Goal: Task Accomplishment & Management: Manage account settings

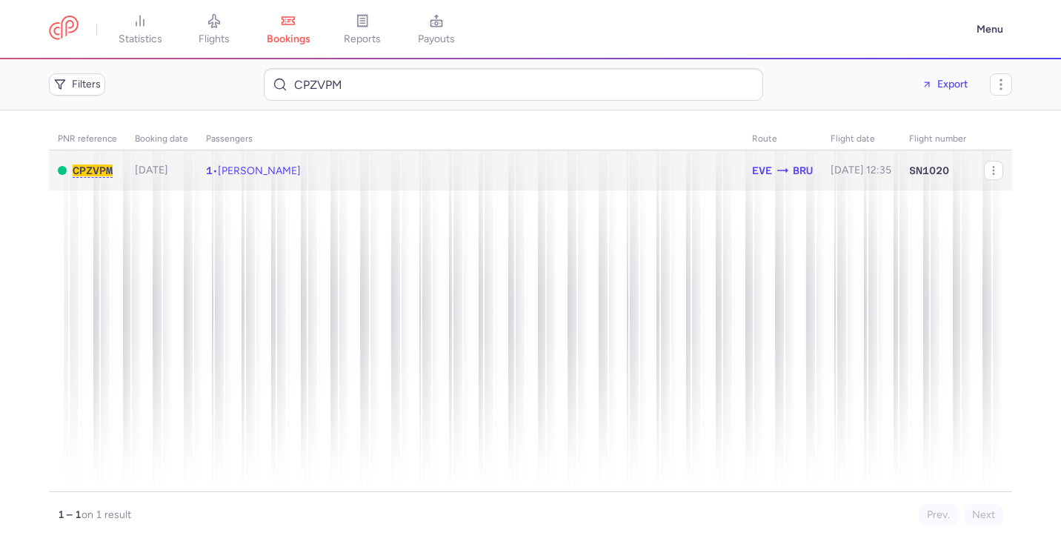
click at [567, 176] on td "1 • Nina DEWALS" at bounding box center [470, 170] width 546 height 41
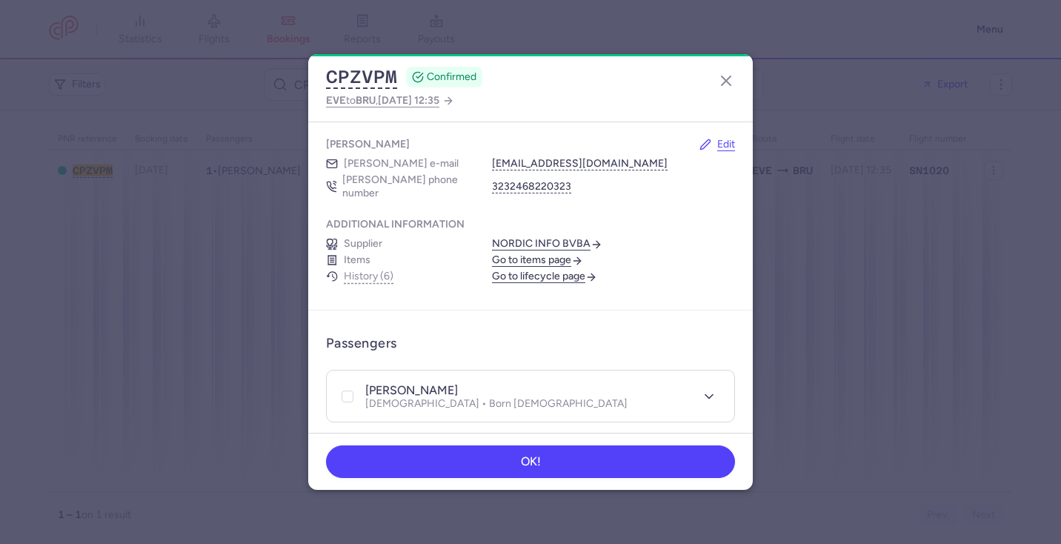
scroll to position [108, 0]
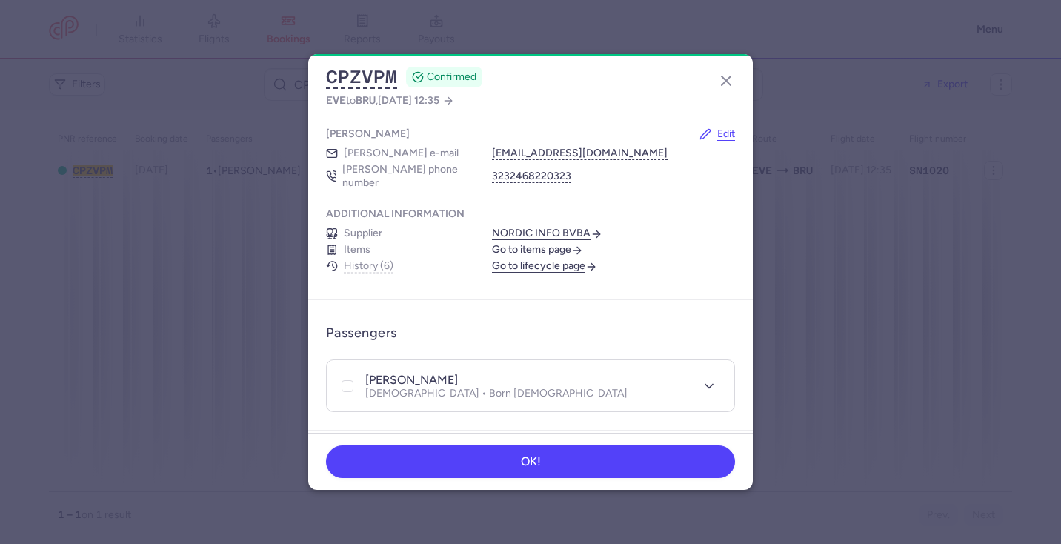
click at [513, 259] on link "Go to lifecycle page" at bounding box center [544, 265] width 105 height 13
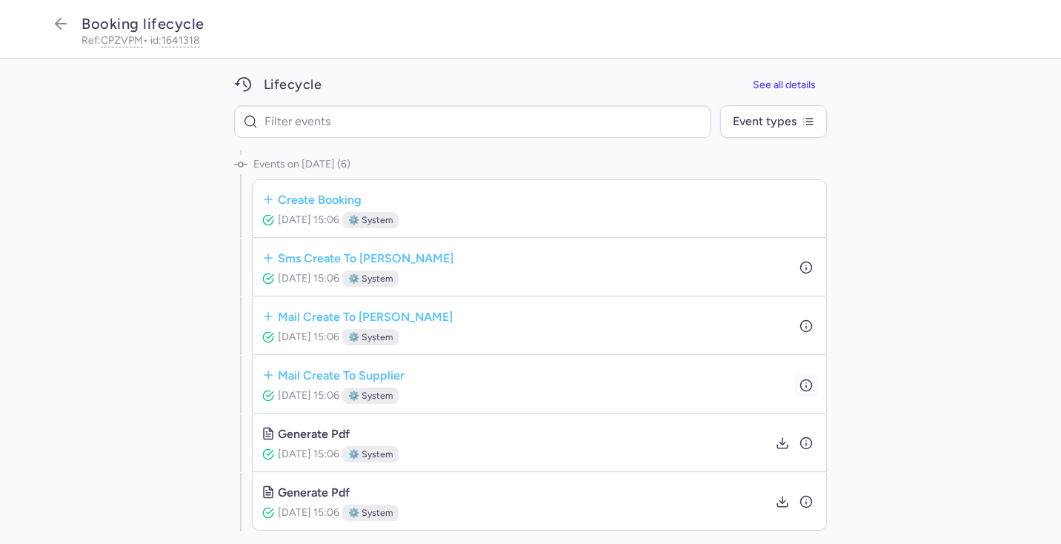
click at [797, 389] on button "button" at bounding box center [806, 384] width 22 height 22
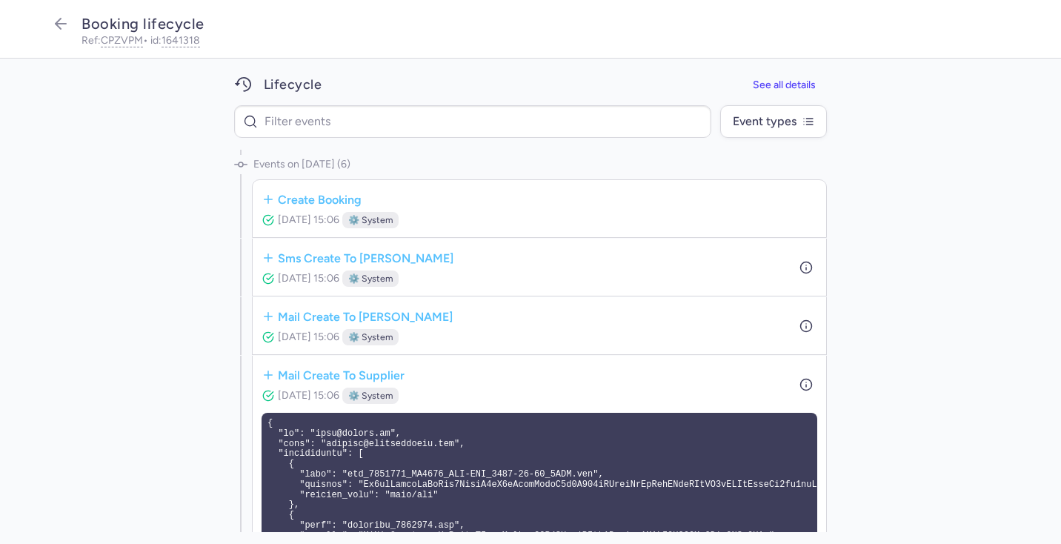
click at [935, 227] on div "Events on Aug 11, 2025 (6) create booking Aug 11, 2025, 15:06 ⚙️ system sms cre…" at bounding box center [530, 341] width 1061 height 383
click at [61, 29] on icon "button" at bounding box center [61, 24] width 18 height 18
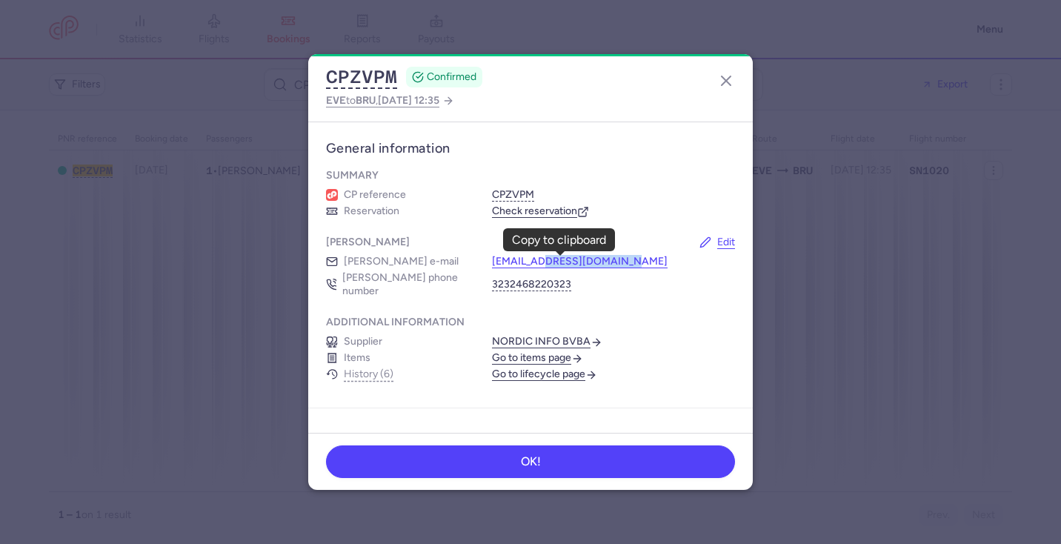
drag, startPoint x: 645, startPoint y: 258, endPoint x: 544, endPoint y: 261, distance: 101.5
click at [544, 261] on div "bookings@lmnbookings.com" at bounding box center [613, 261] width 243 height 13
copy button "lmnbookings.com"
click at [721, 84] on icon "button" at bounding box center [726, 81] width 18 height 18
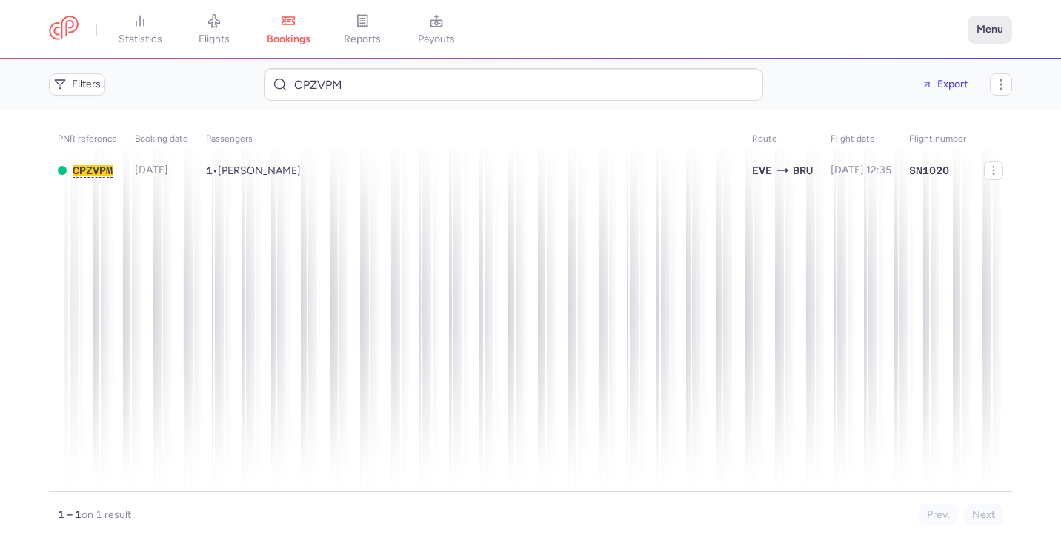
click at [989, 21] on button "Menu" at bounding box center [989, 30] width 44 height 28
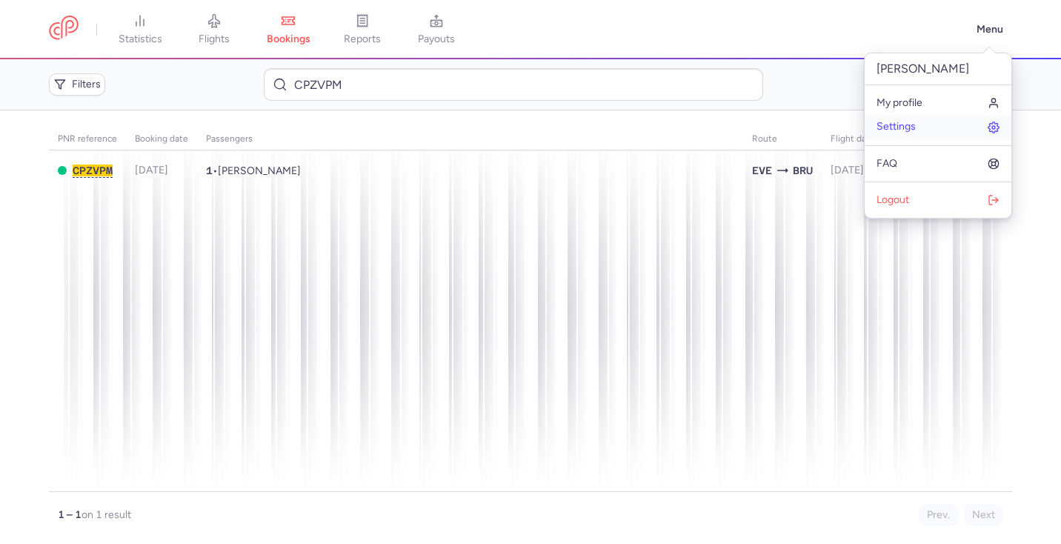
click at [929, 119] on link "Settings" at bounding box center [937, 127] width 147 height 24
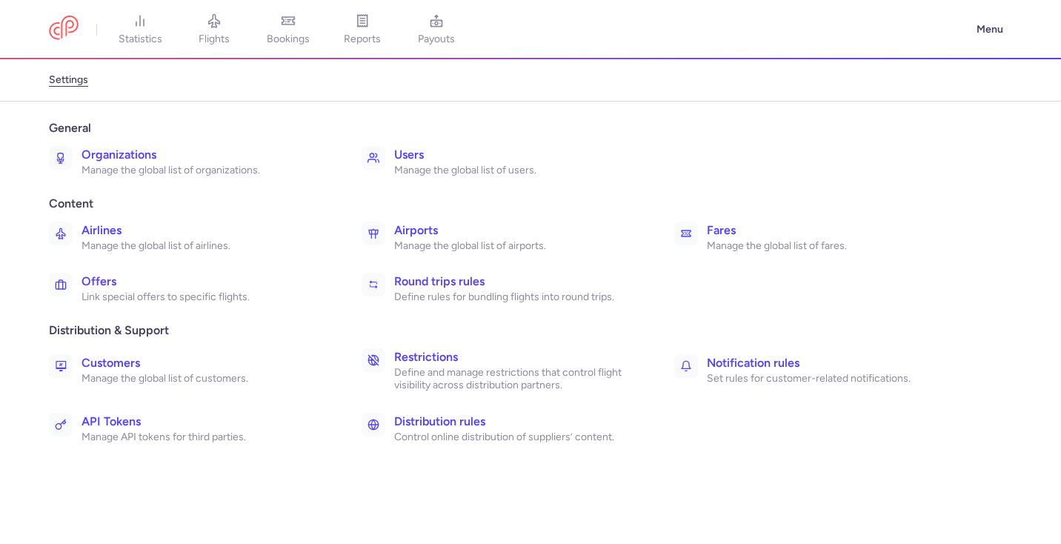
click at [460, 416] on h3 "Distribution rules" at bounding box center [517, 422] width 247 height 18
click at [219, 172] on p "Manage the global list of organizations." at bounding box center [204, 170] width 247 height 13
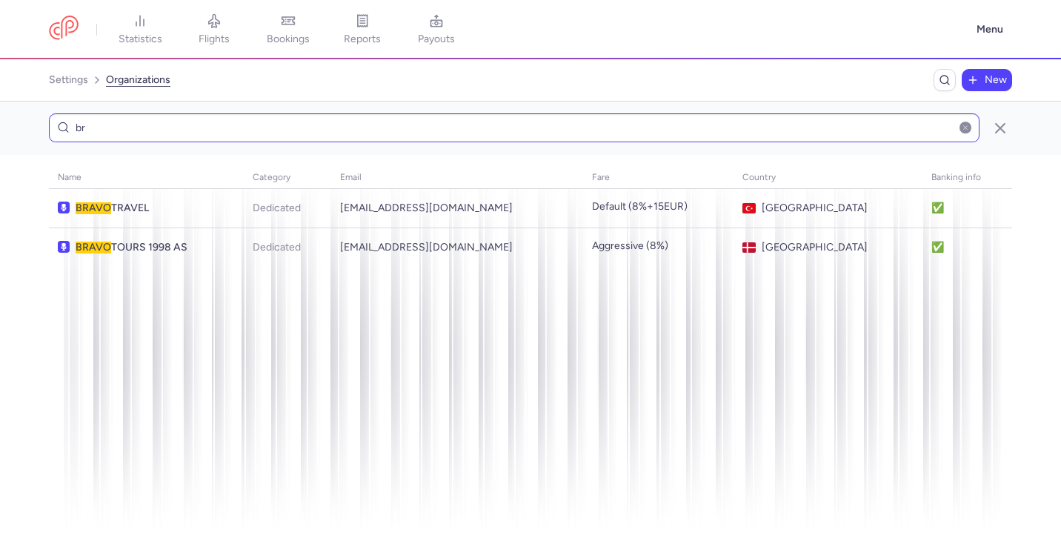
type input "b"
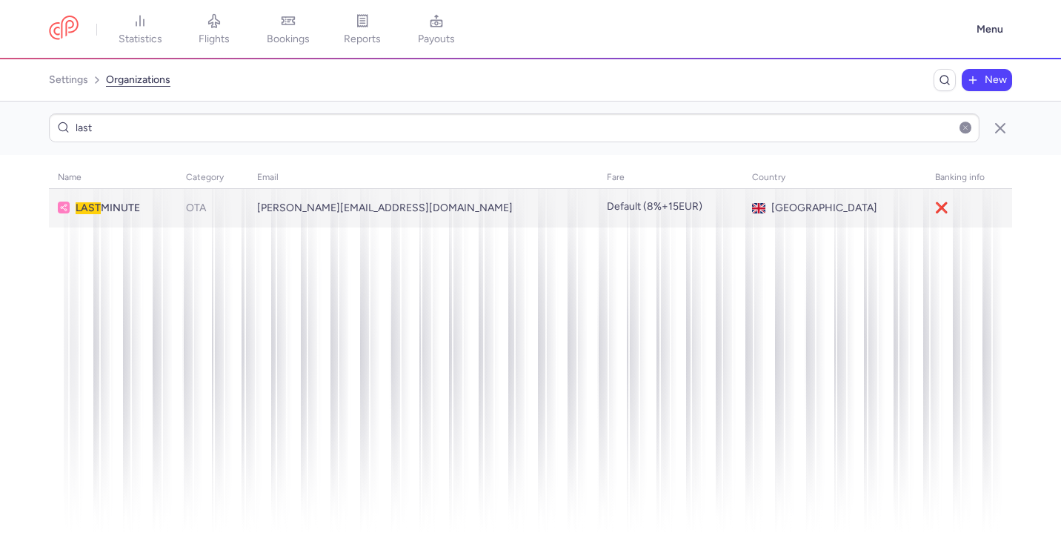
type input "last"
click at [743, 206] on td "fabio.picinotti@lastminute.com" at bounding box center [834, 208] width 183 height 39
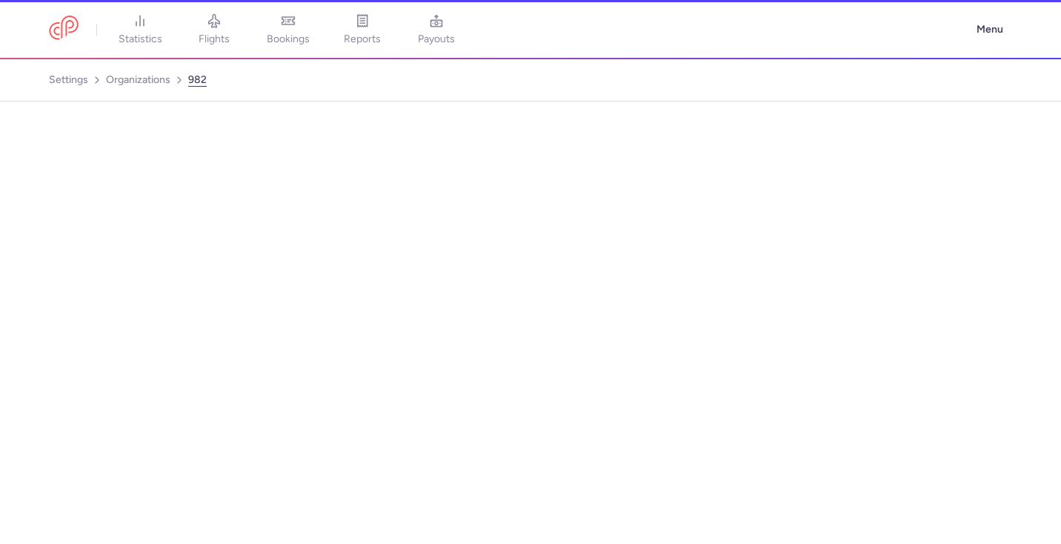
select select "OTA"
select select "gb"
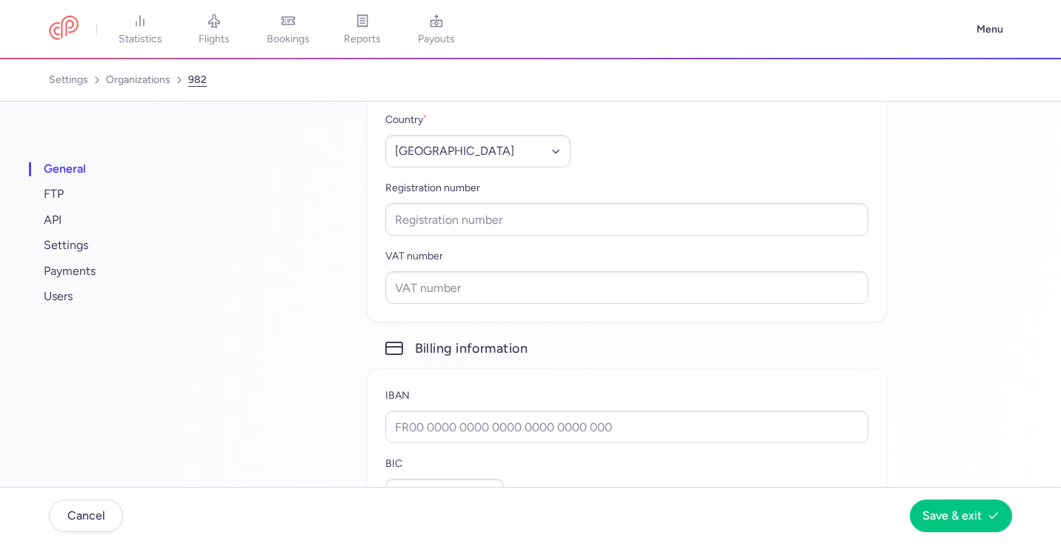
scroll to position [873, 0]
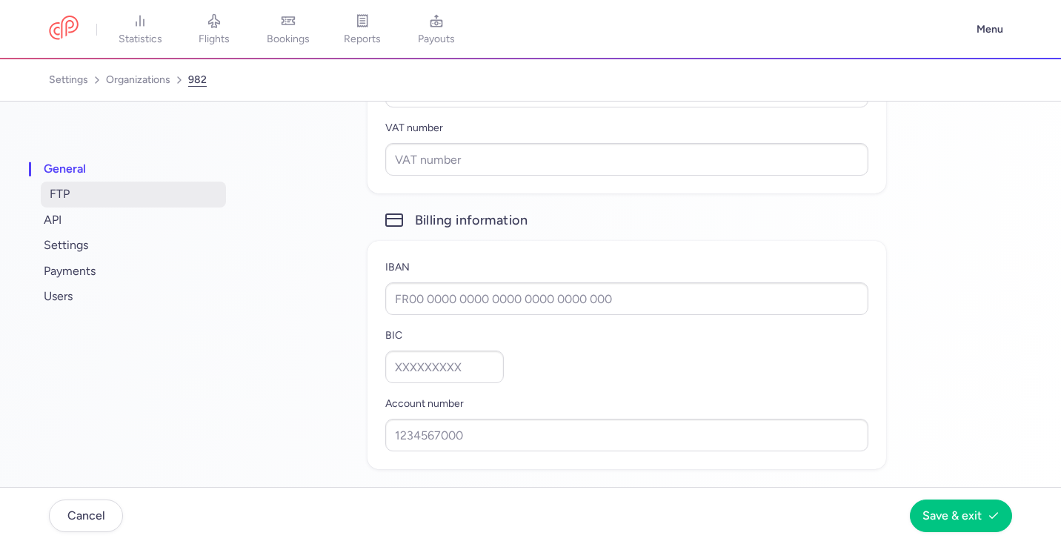
click at [84, 193] on span "FTP" at bounding box center [133, 193] width 185 height 25
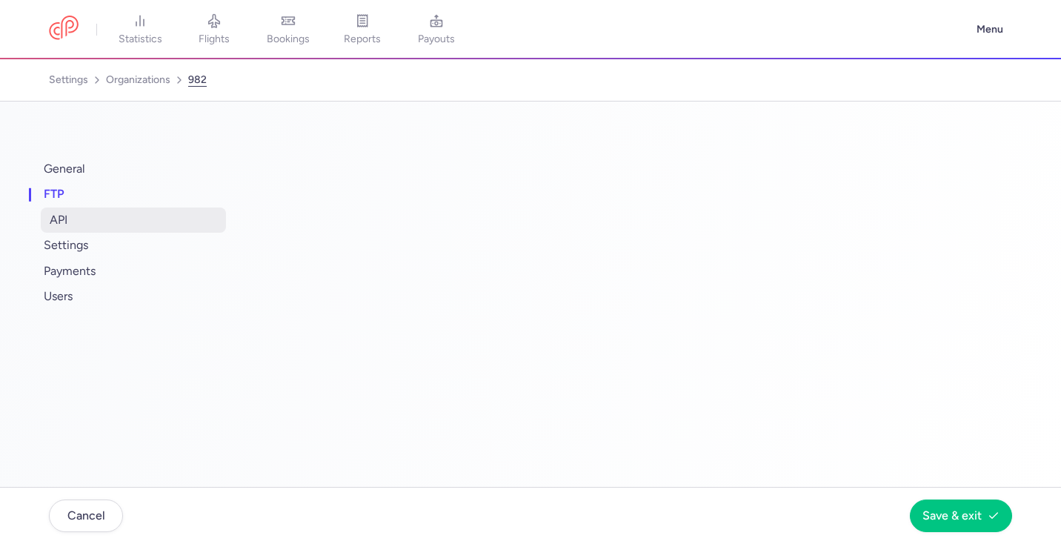
scroll to position [0, 0]
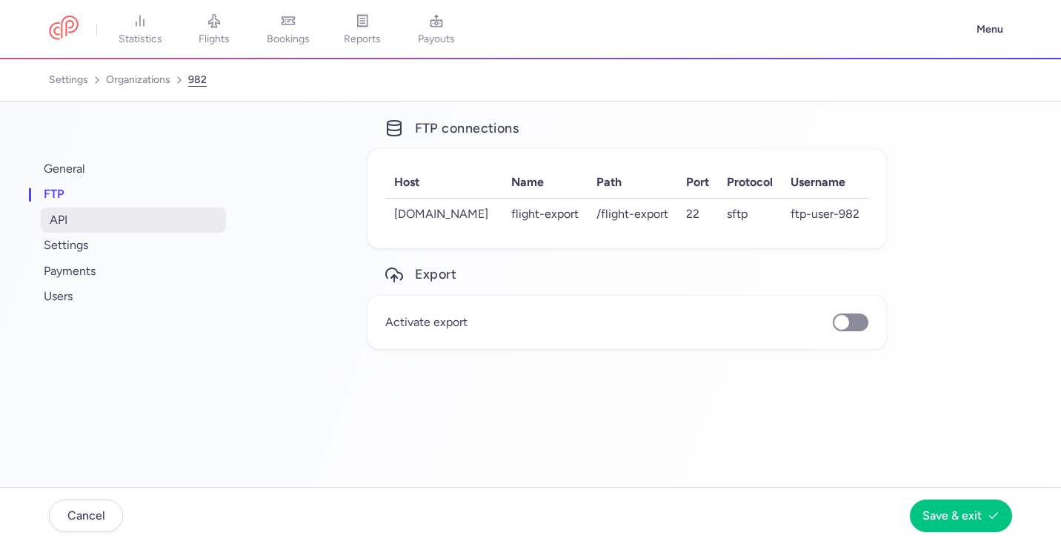
click at [84, 223] on span "API" at bounding box center [133, 219] width 185 height 25
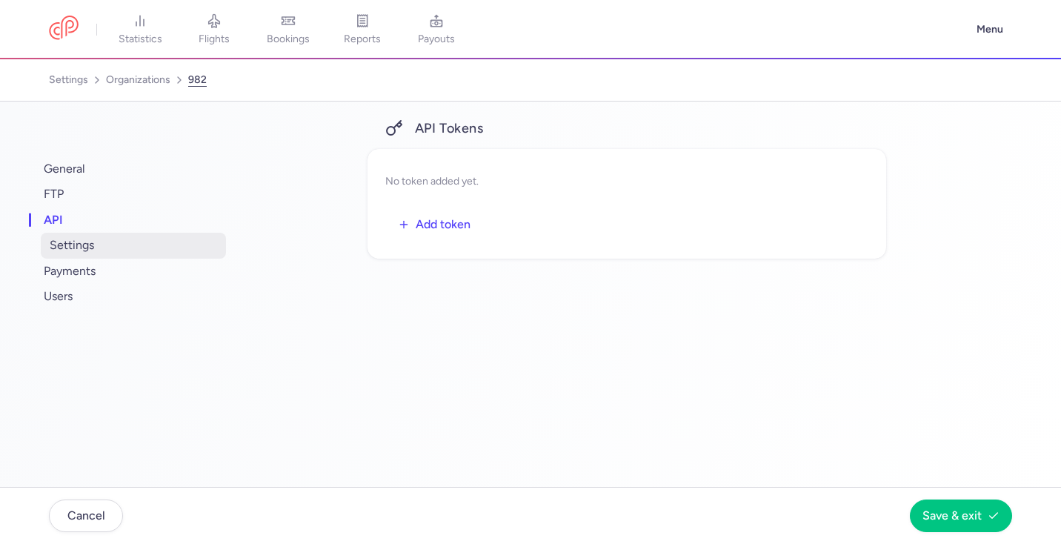
click at [87, 243] on span "settings" at bounding box center [133, 245] width 185 height 25
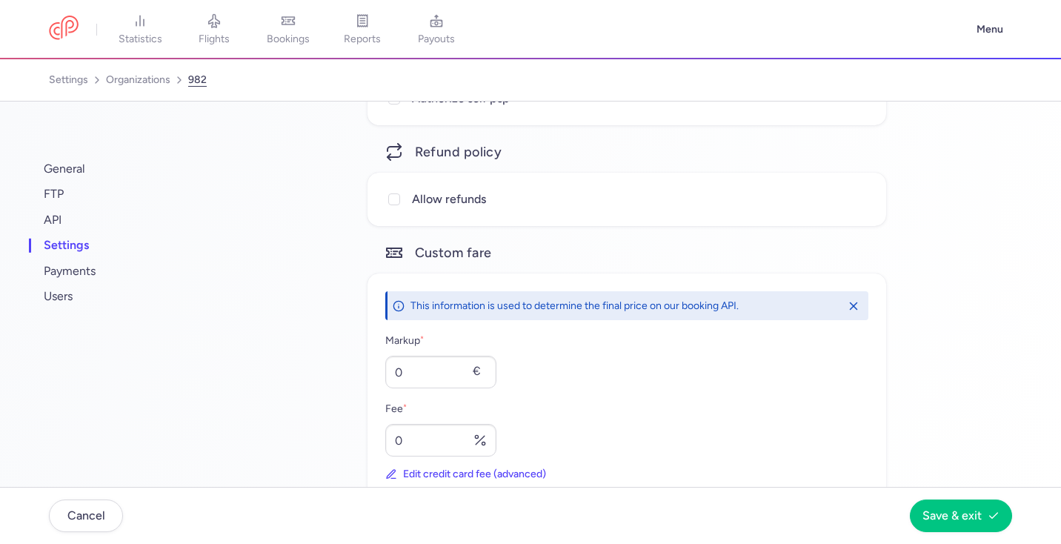
scroll to position [450, 0]
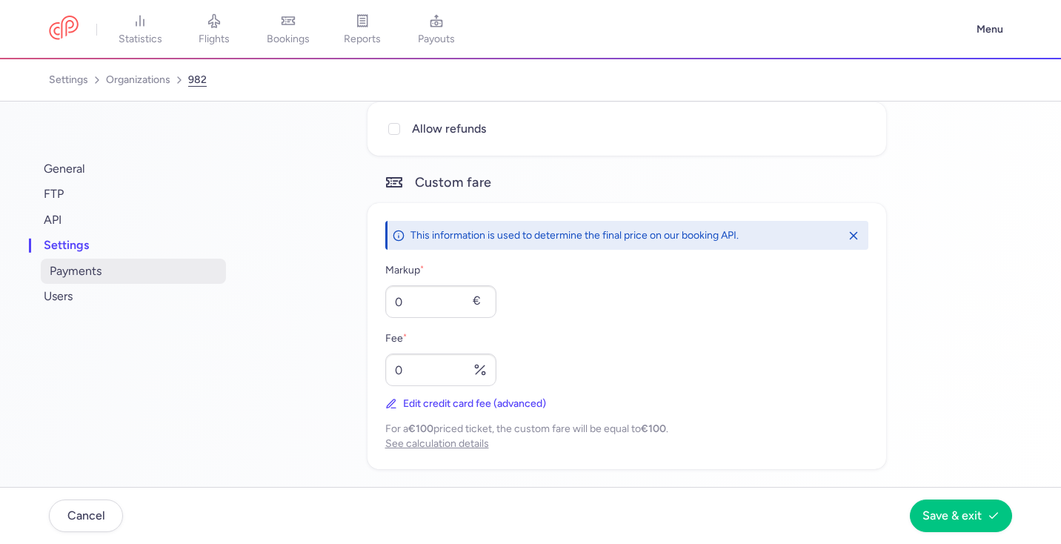
click at [165, 262] on span "payments" at bounding box center [133, 271] width 185 height 25
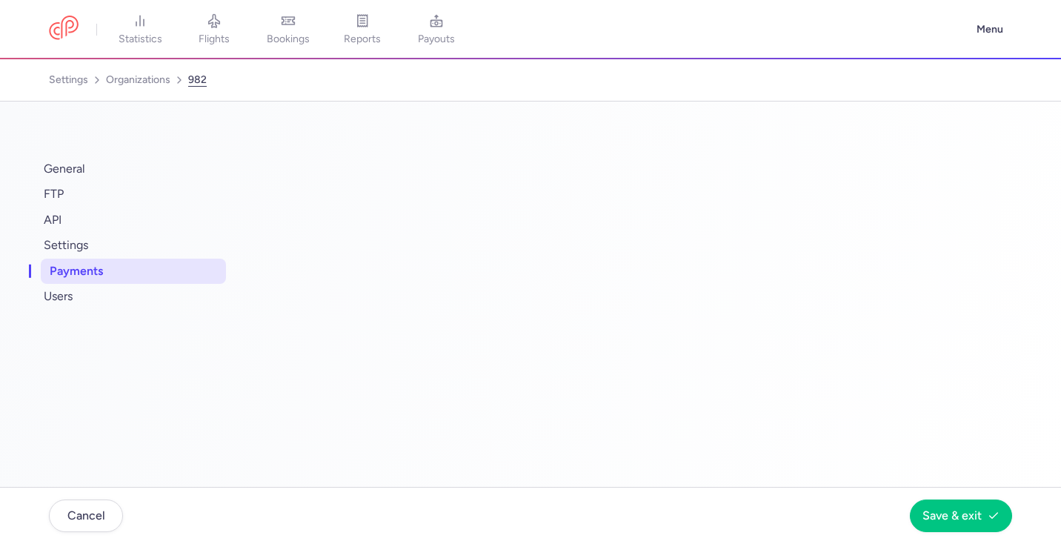
scroll to position [0, 0]
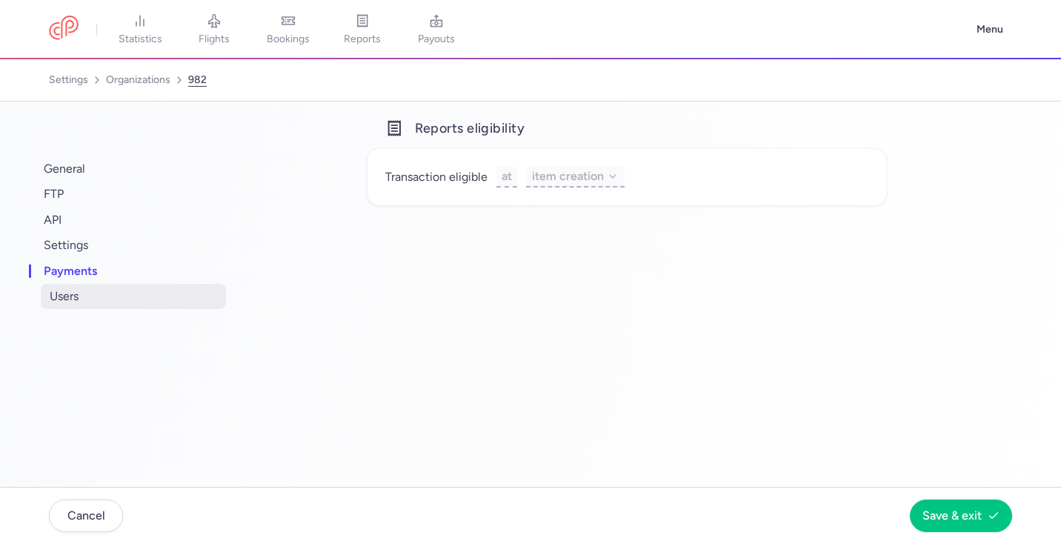
click at [158, 290] on span "users" at bounding box center [133, 296] width 185 height 25
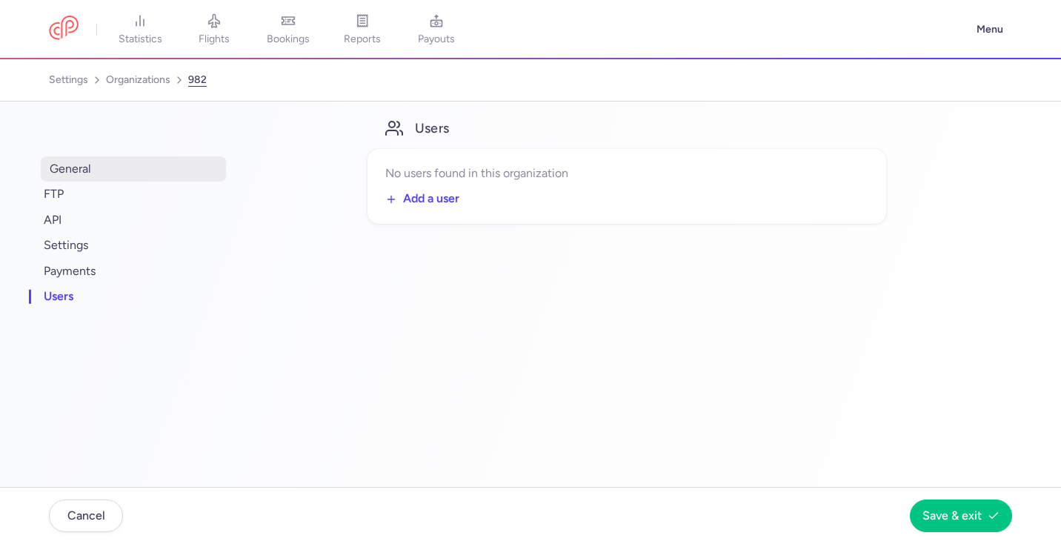
click at [134, 170] on span "general" at bounding box center [133, 168] width 185 height 25
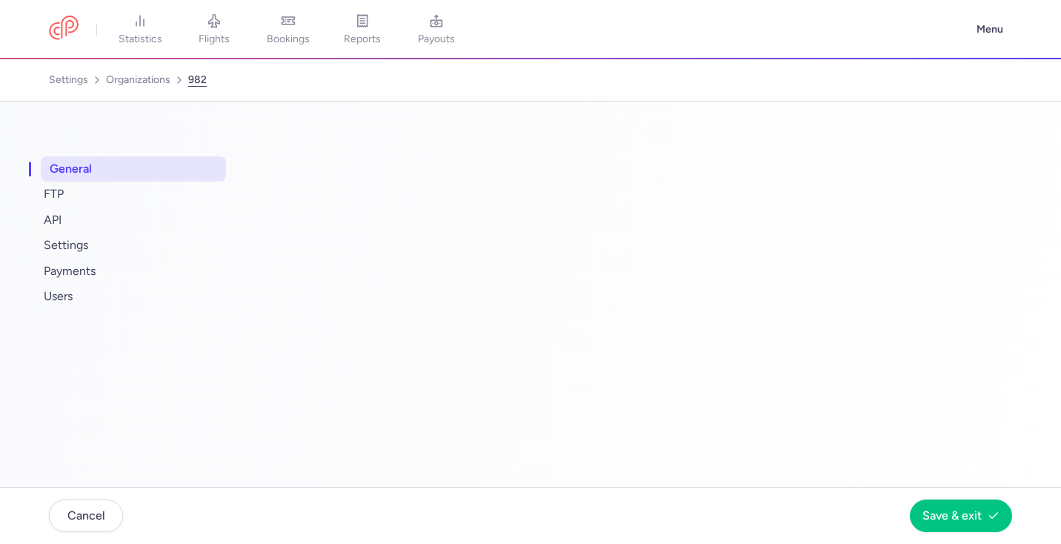
select select "OTA"
select select "gb"
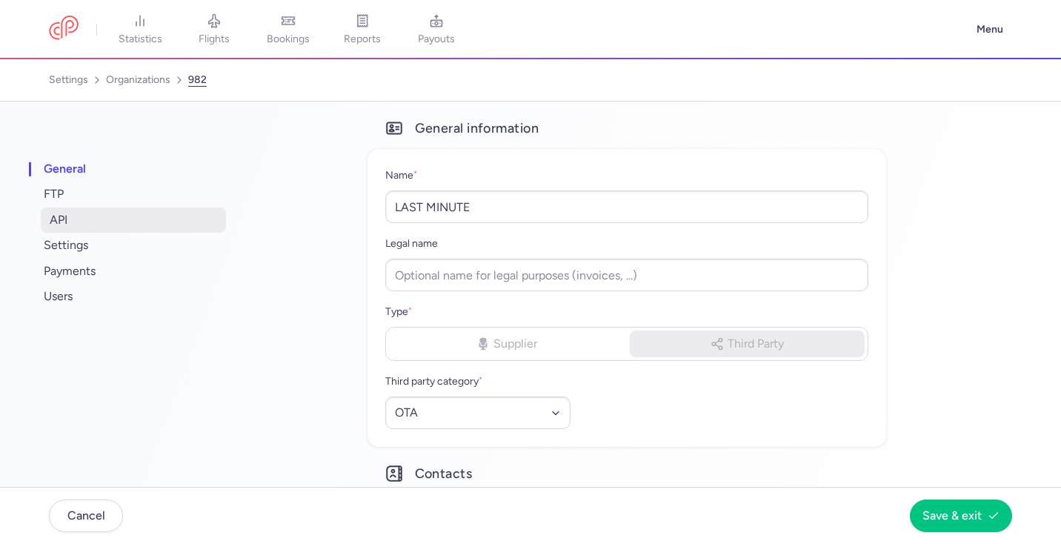
click at [118, 213] on span "API" at bounding box center [133, 219] width 185 height 25
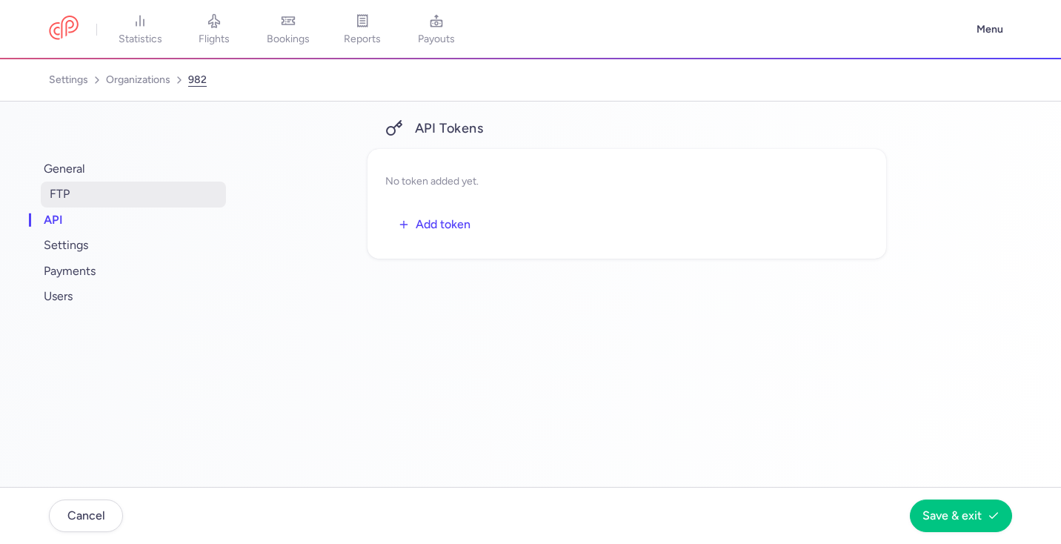
click at [116, 199] on span "FTP" at bounding box center [133, 193] width 185 height 25
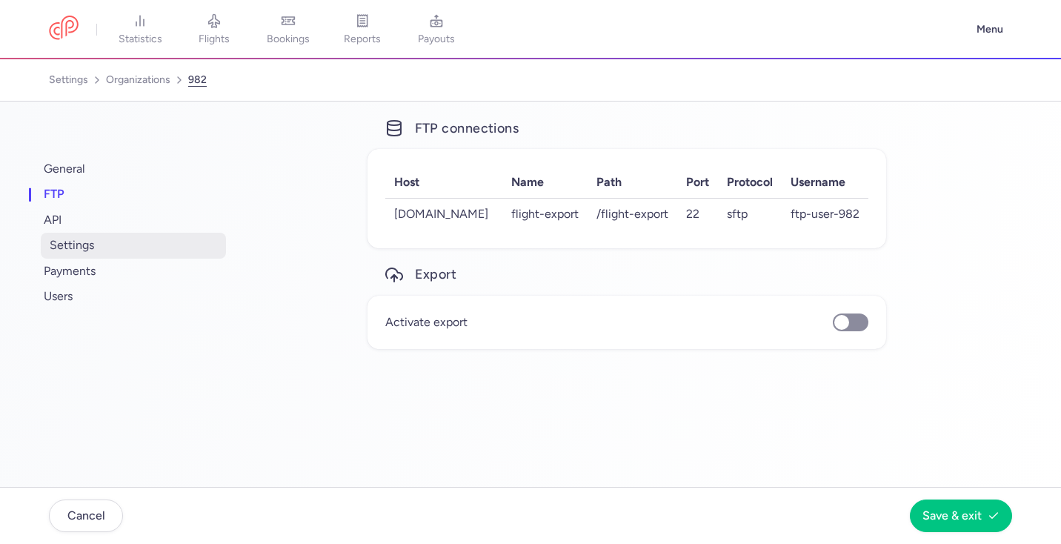
click at [109, 247] on span "settings" at bounding box center [133, 245] width 185 height 25
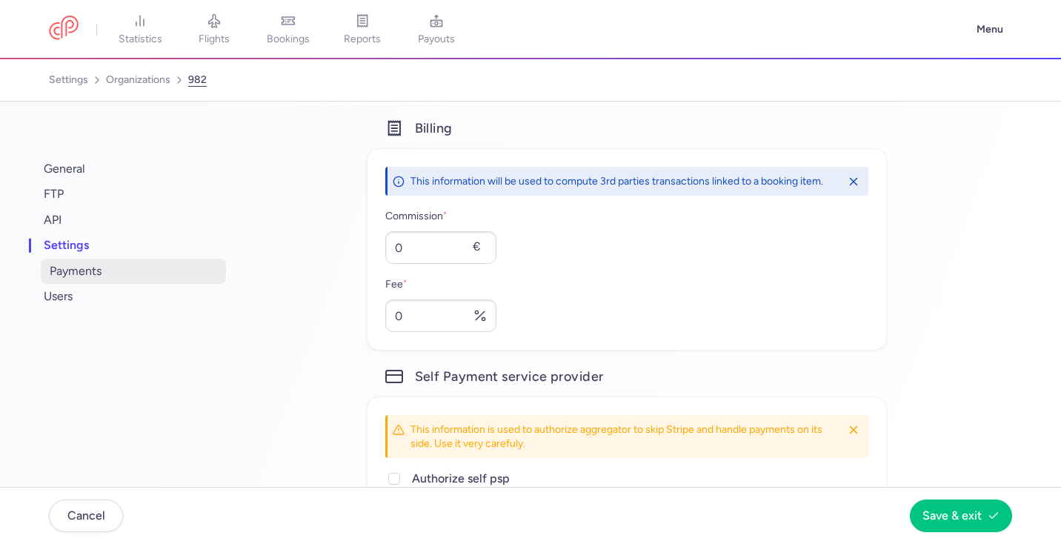
click at [109, 269] on span "payments" at bounding box center [133, 271] width 185 height 25
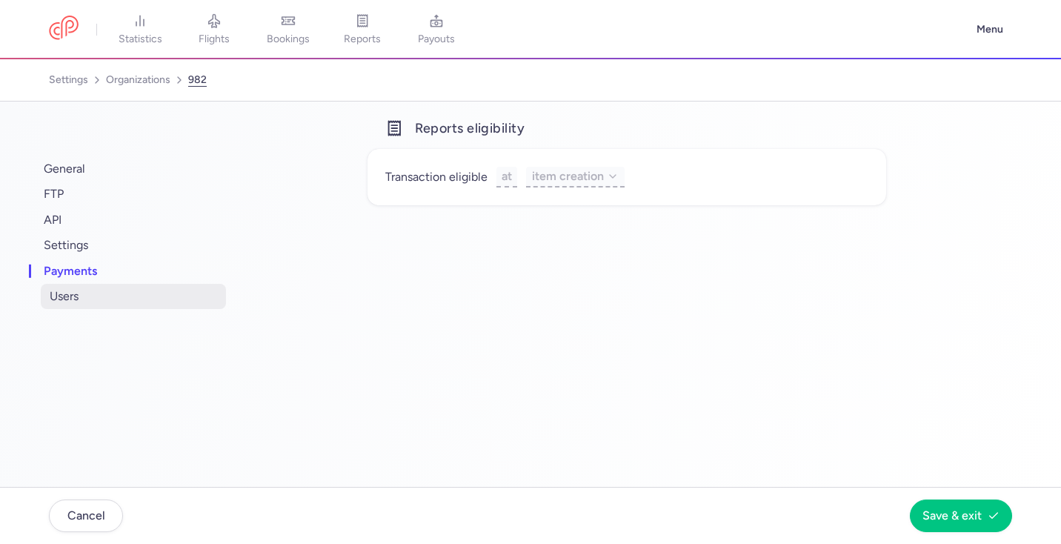
click at [113, 293] on span "users" at bounding box center [133, 296] width 185 height 25
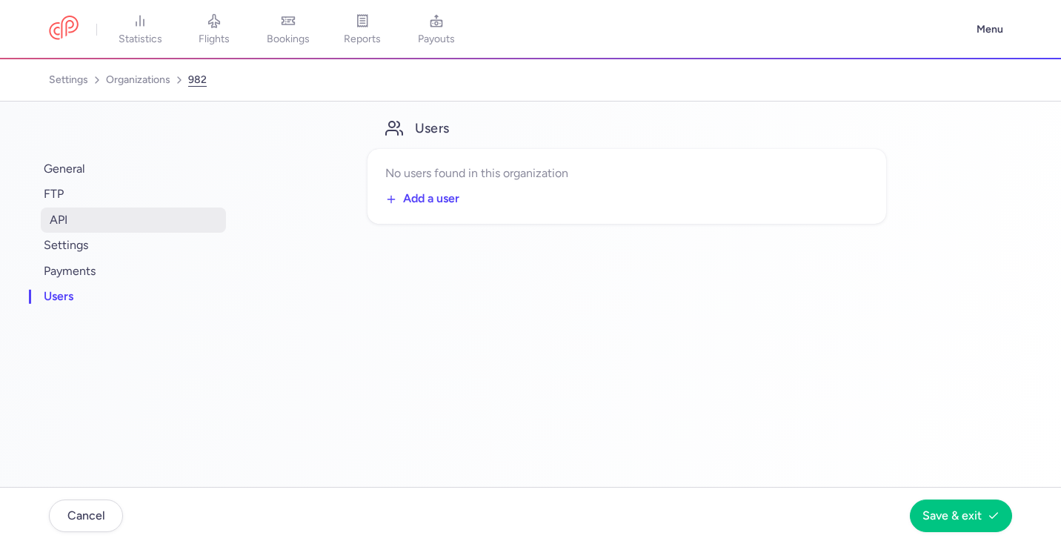
click at [96, 224] on span "API" at bounding box center [133, 219] width 185 height 25
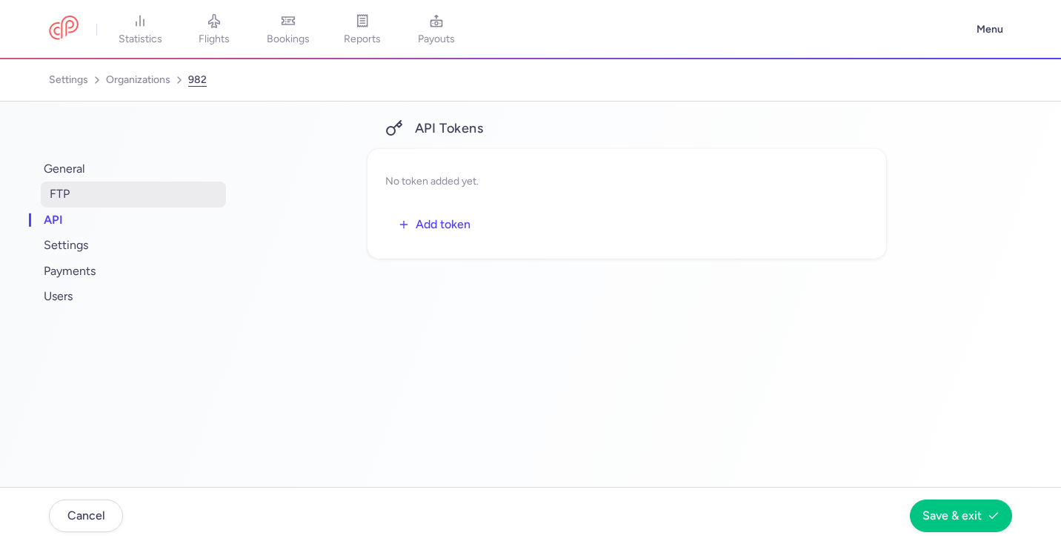
click at [97, 207] on span "FTP" at bounding box center [133, 193] width 185 height 25
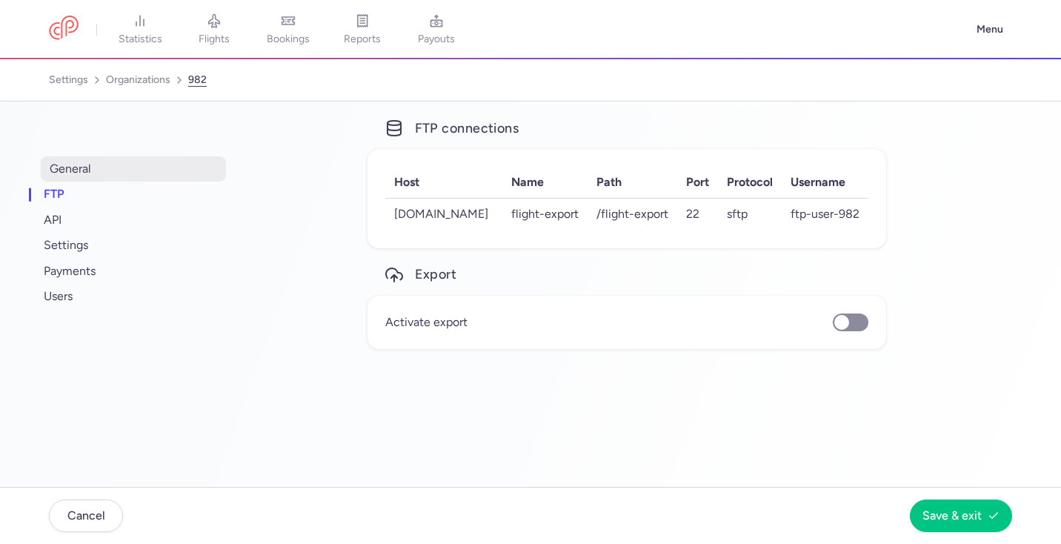
click at [122, 171] on span "general" at bounding box center [133, 168] width 185 height 25
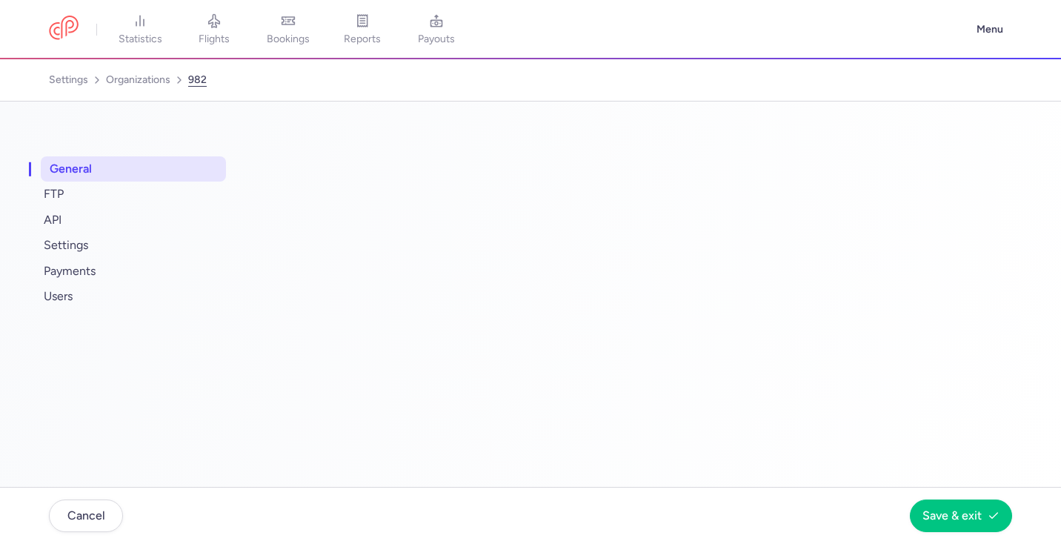
select select "OTA"
select select "gb"
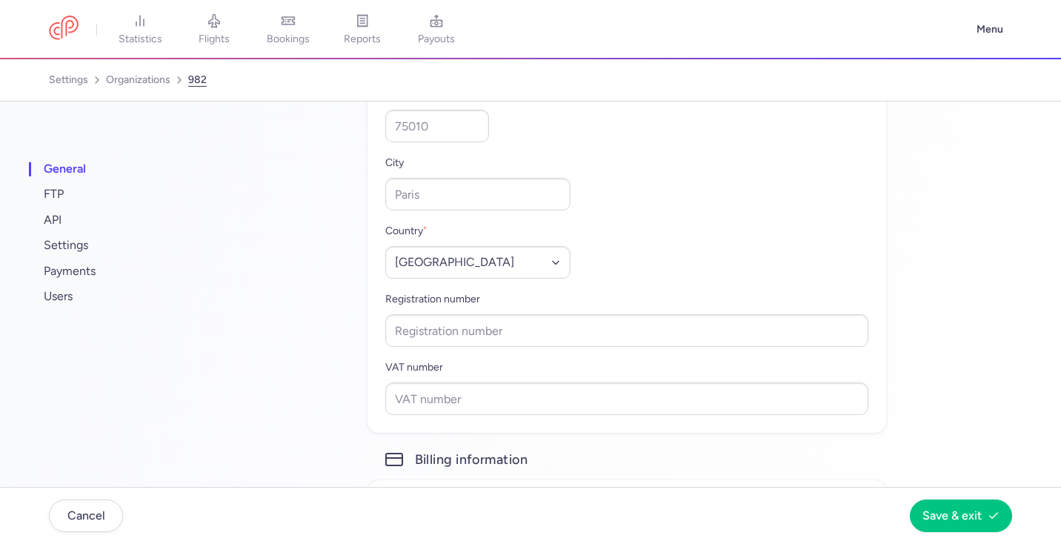
scroll to position [873, 0]
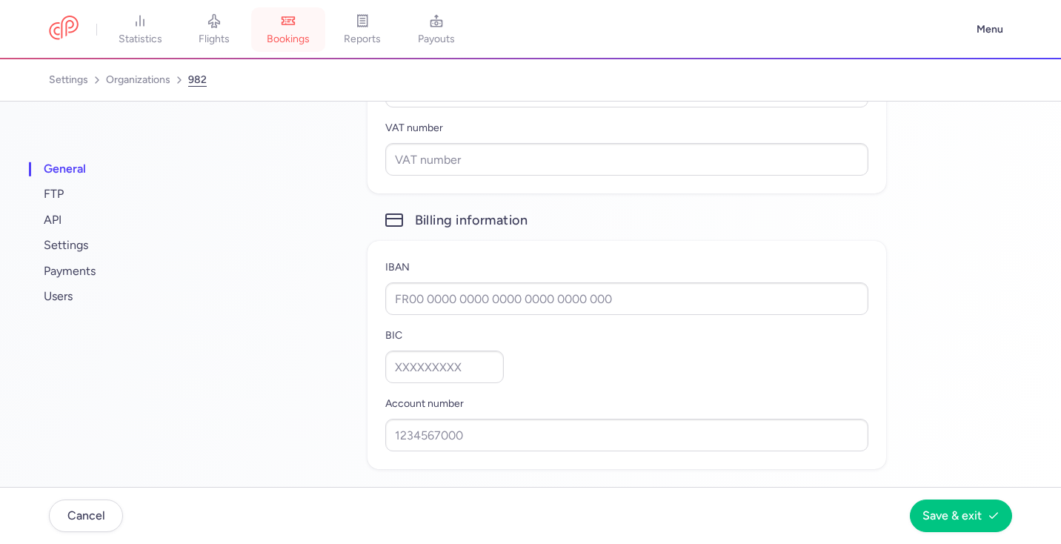
click at [301, 22] on link "bookings" at bounding box center [288, 29] width 74 height 33
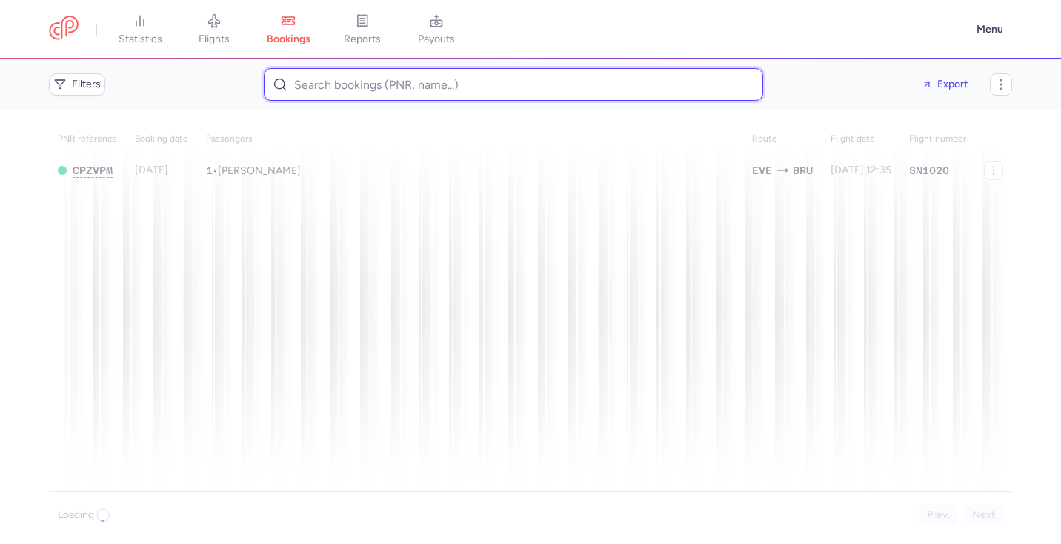
click at [336, 79] on input at bounding box center [513, 84] width 499 height 33
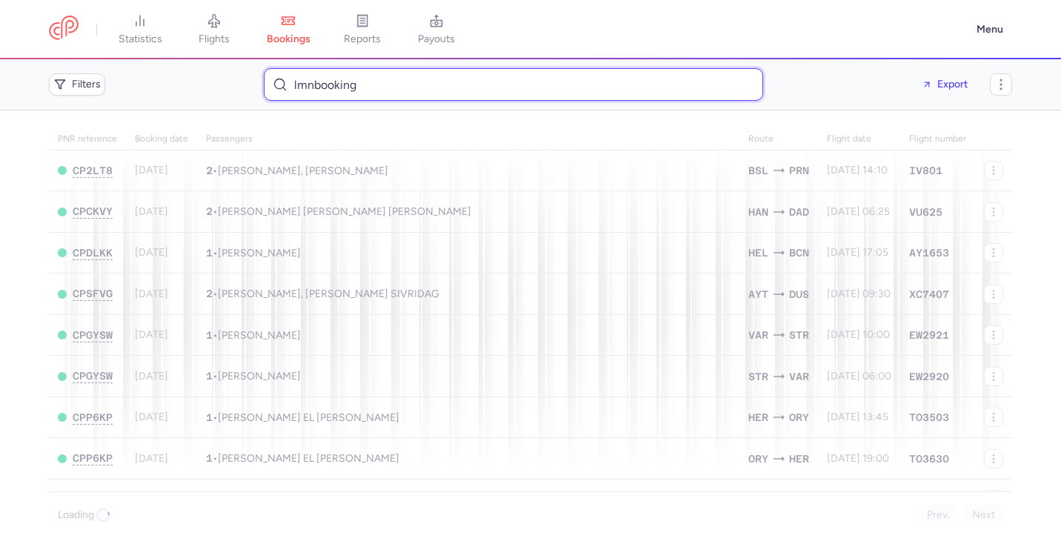
type input "lmnbooking"
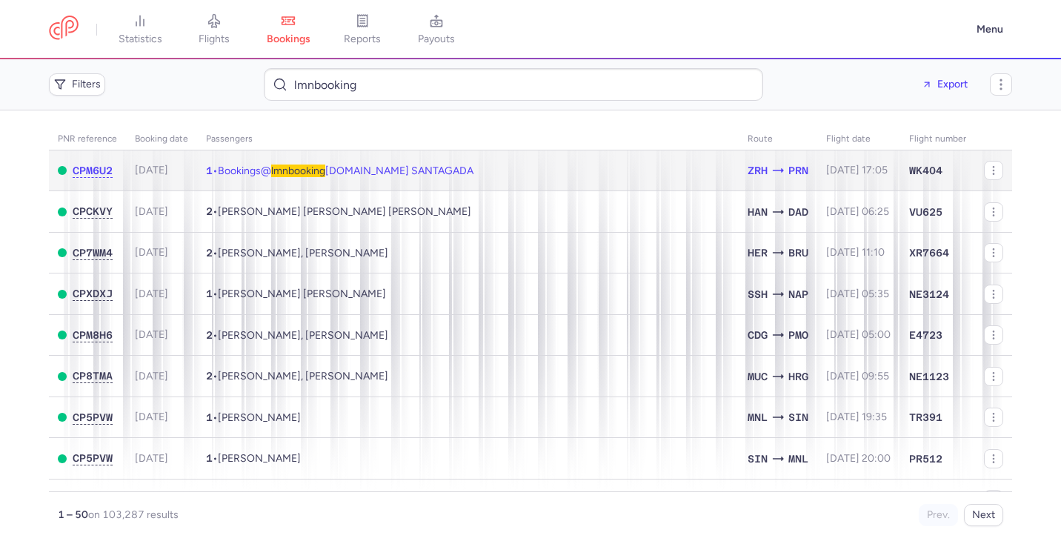
click at [464, 181] on td "1 • Bookings@ lmnbooking s.com SANTAGADA" at bounding box center [467, 170] width 541 height 41
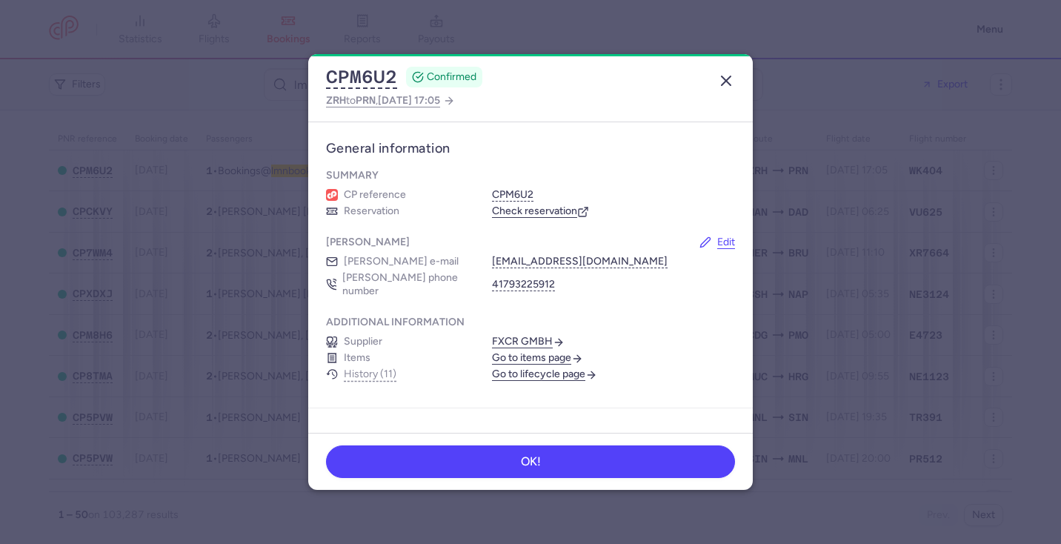
click at [723, 76] on icon "button" at bounding box center [726, 81] width 18 height 18
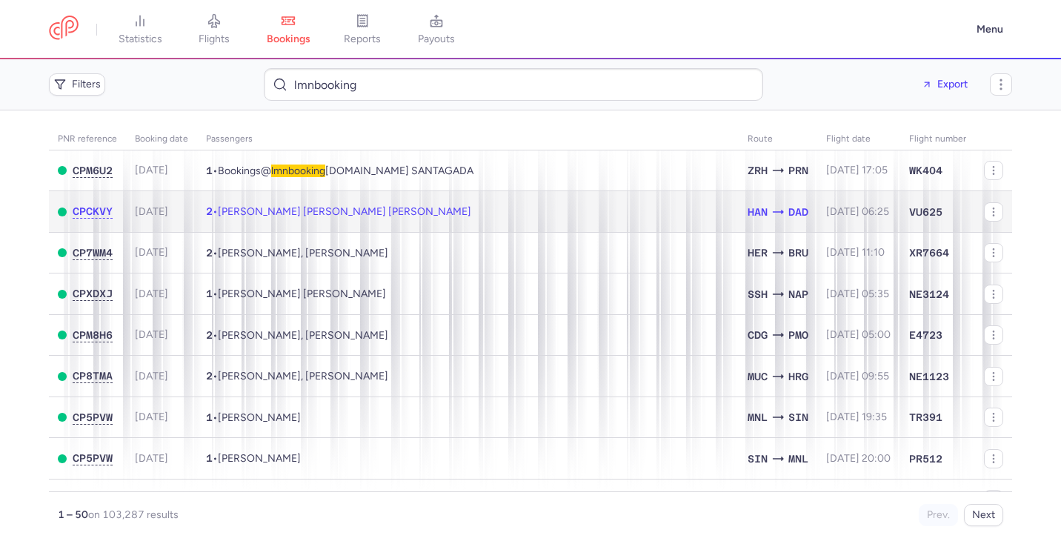
click at [567, 216] on td "2 • Mariusz Adam BARAN, Marta Maria BARAN" at bounding box center [467, 211] width 541 height 41
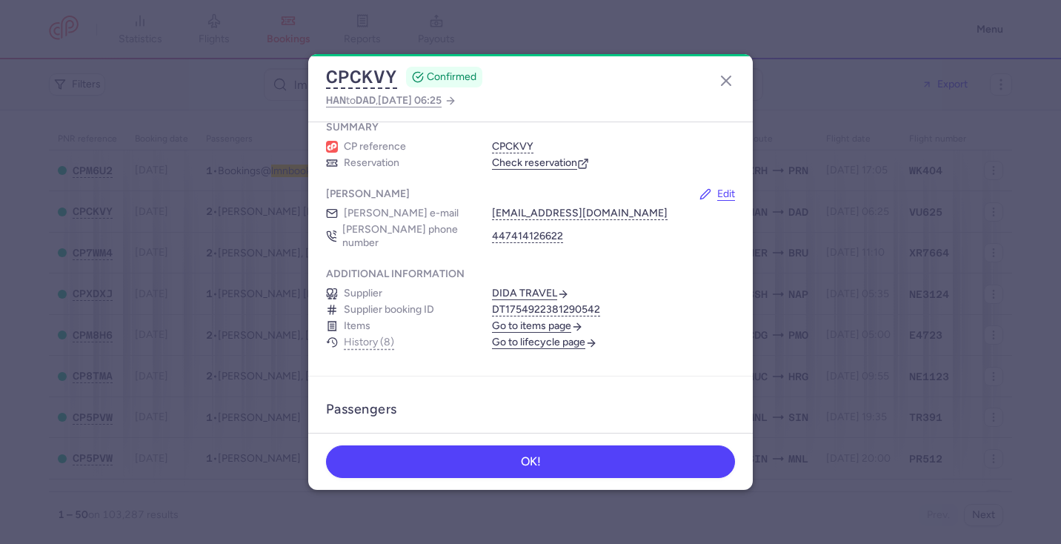
scroll to position [47, 0]
click at [724, 84] on line "button" at bounding box center [725, 80] width 9 height 9
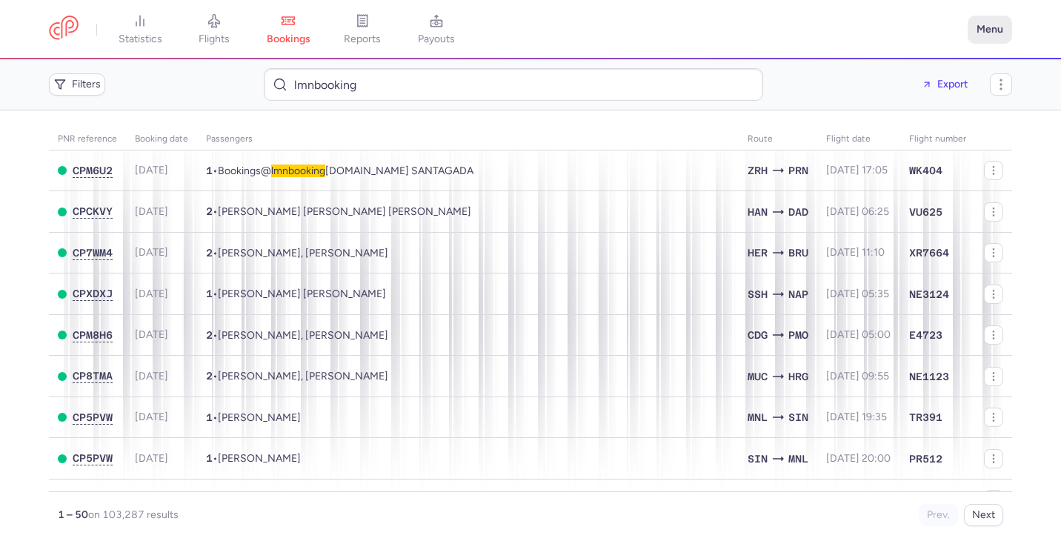
click at [990, 36] on button "Menu" at bounding box center [989, 30] width 44 height 28
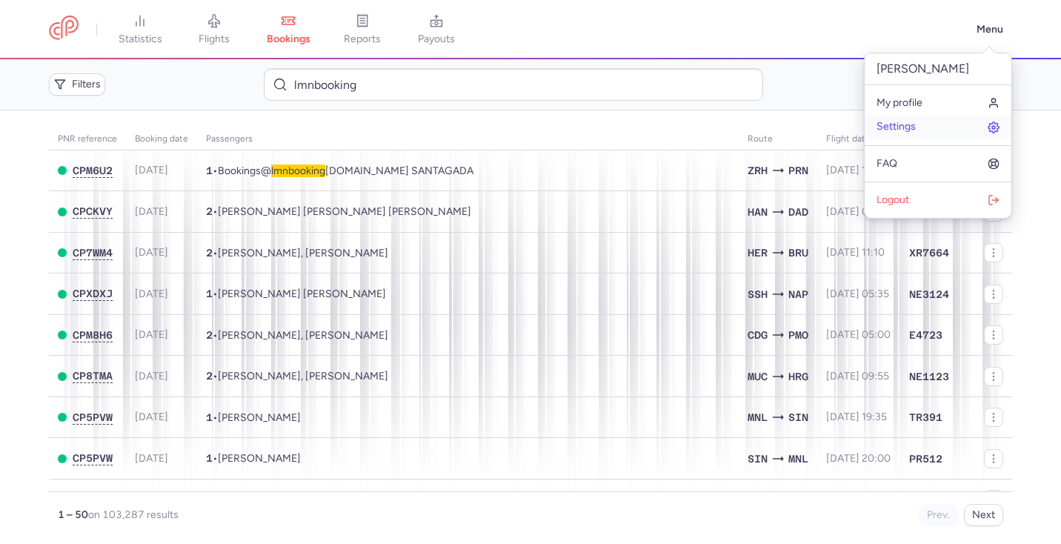
click at [936, 122] on link "Settings" at bounding box center [937, 127] width 147 height 24
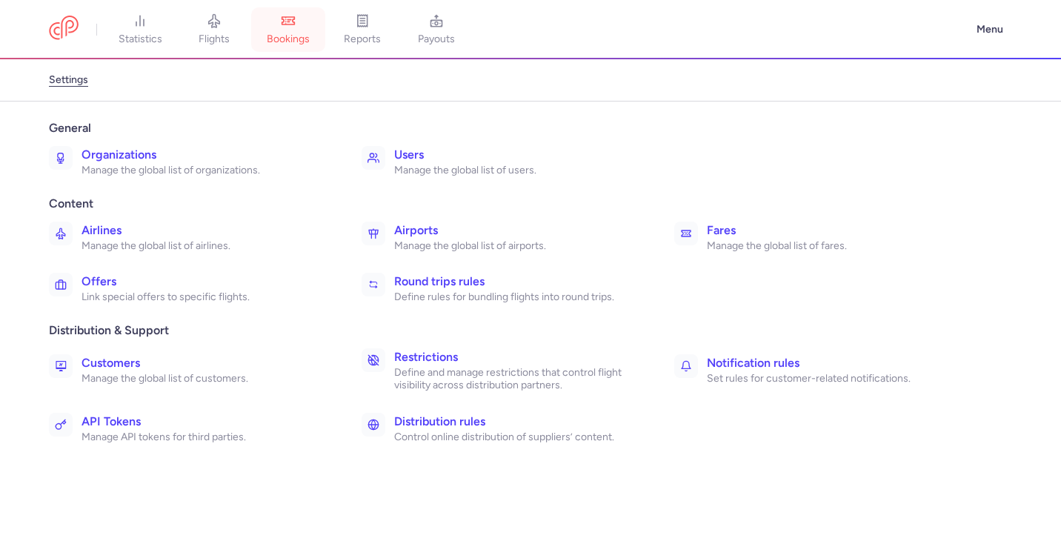
click at [299, 30] on link "bookings" at bounding box center [288, 29] width 74 height 33
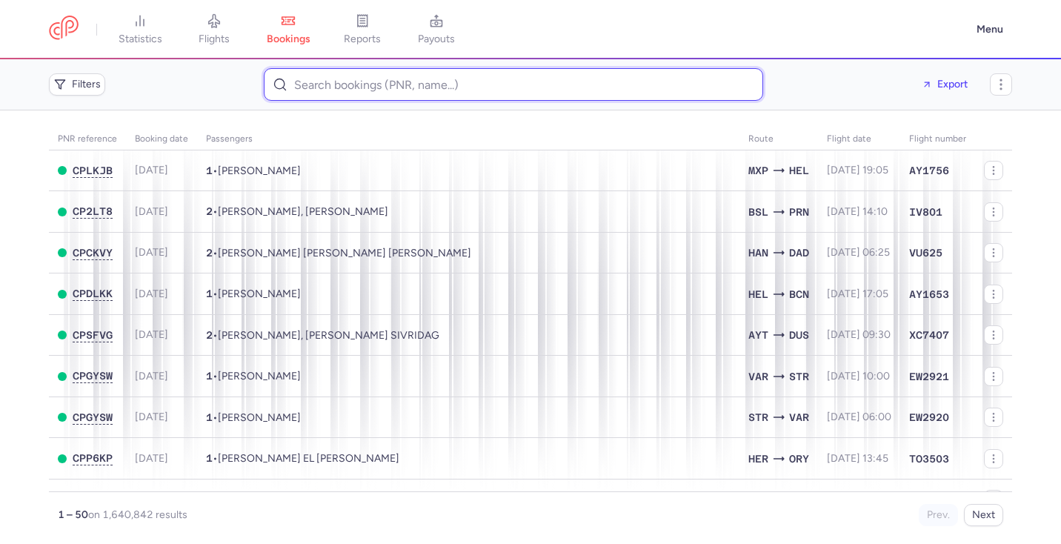
click at [499, 68] on input at bounding box center [513, 84] width 499 height 33
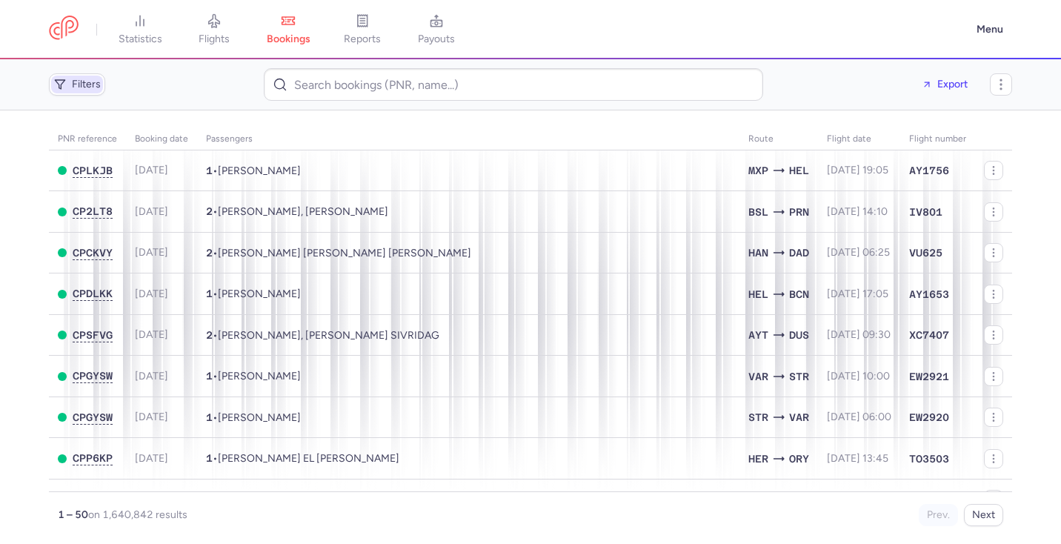
click at [75, 80] on span "Filters" at bounding box center [86, 85] width 29 height 12
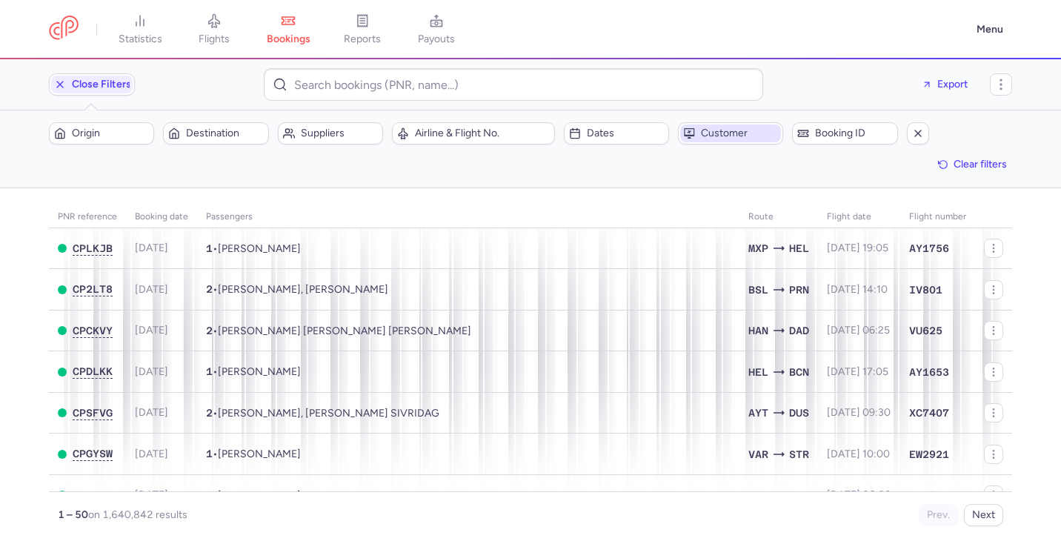
click at [710, 129] on span "Customer" at bounding box center [739, 133] width 77 height 12
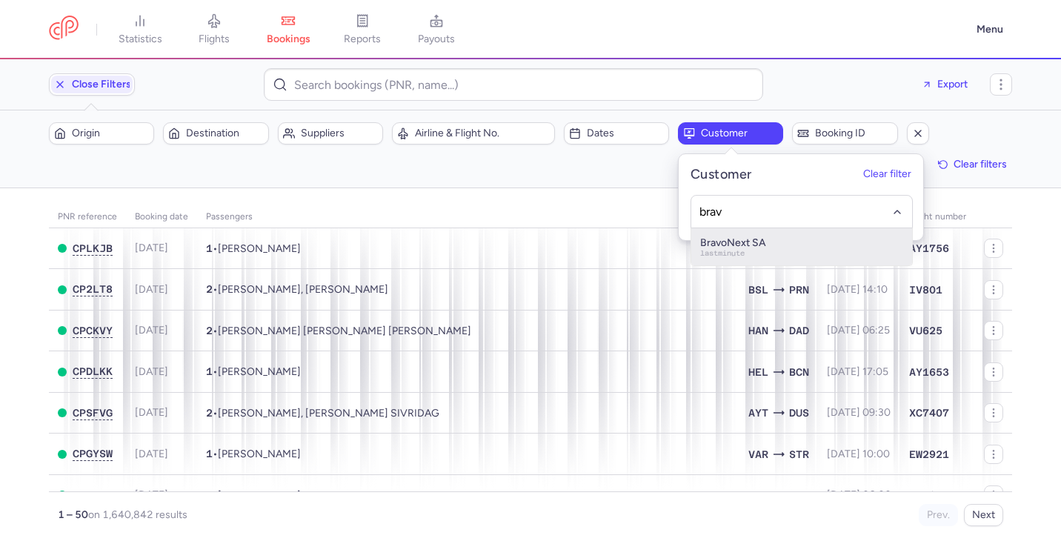
type input "bravo"
click at [760, 251] on div "BravoNext SA lastminute" at bounding box center [801, 246] width 203 height 19
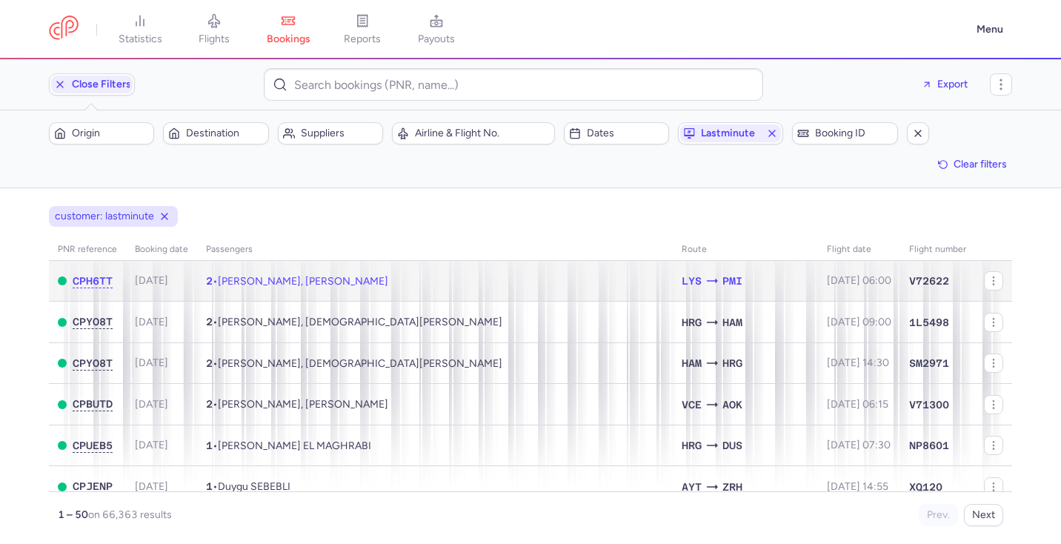
click at [484, 268] on td "2 • Sylvain JOURNET, Clara JOURNET" at bounding box center [435, 281] width 476 height 41
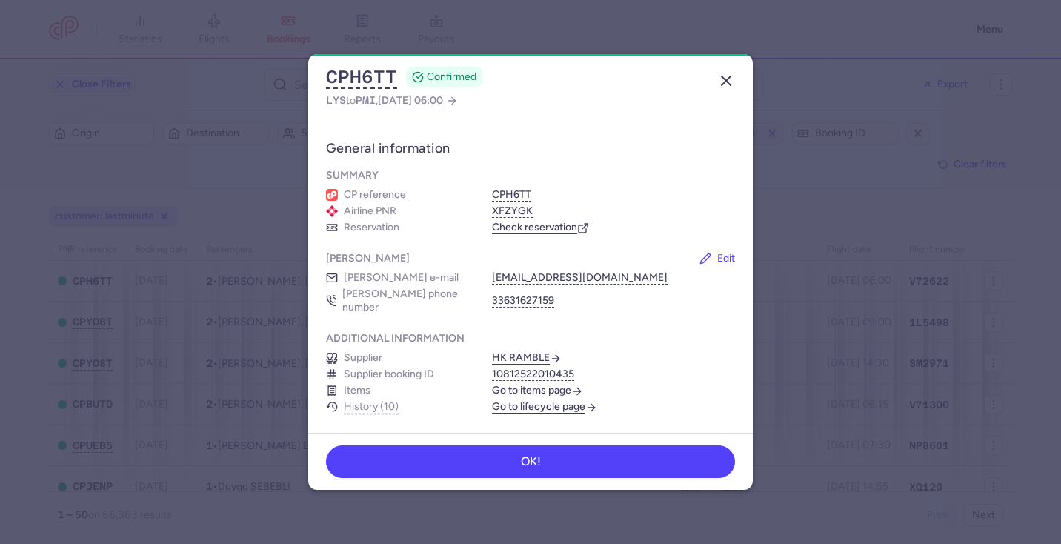
click at [718, 80] on icon "button" at bounding box center [726, 81] width 18 height 18
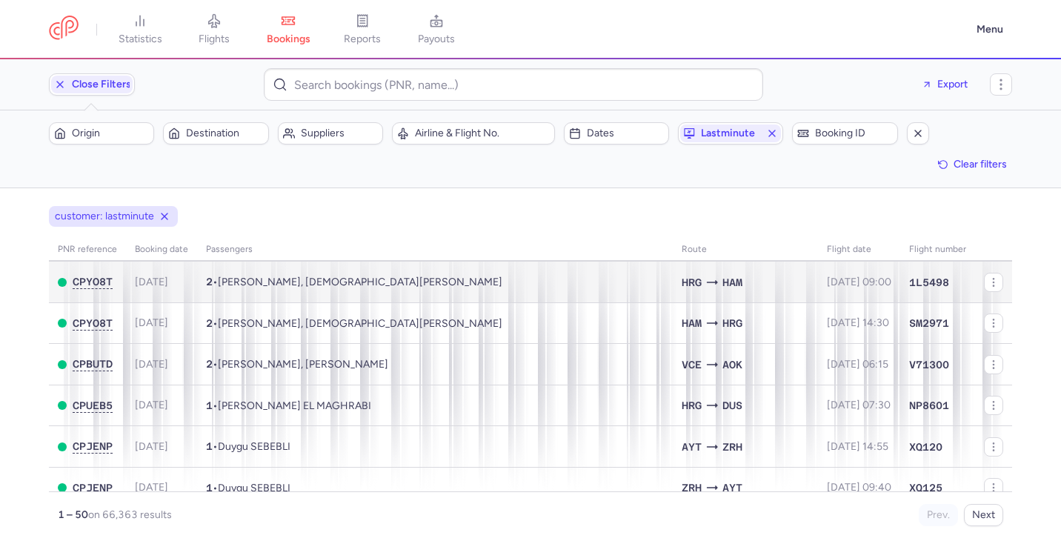
scroll to position [41, 0]
click at [519, 293] on td "2 • Natalie RAVE, Florentin Lucius RAVE" at bounding box center [435, 281] width 476 height 41
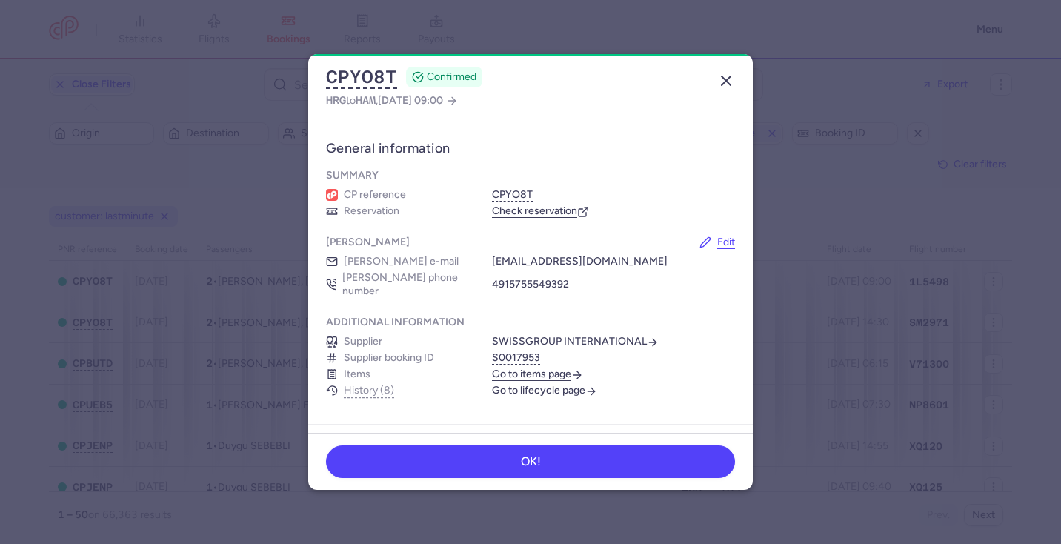
click at [731, 76] on icon "button" at bounding box center [726, 81] width 18 height 18
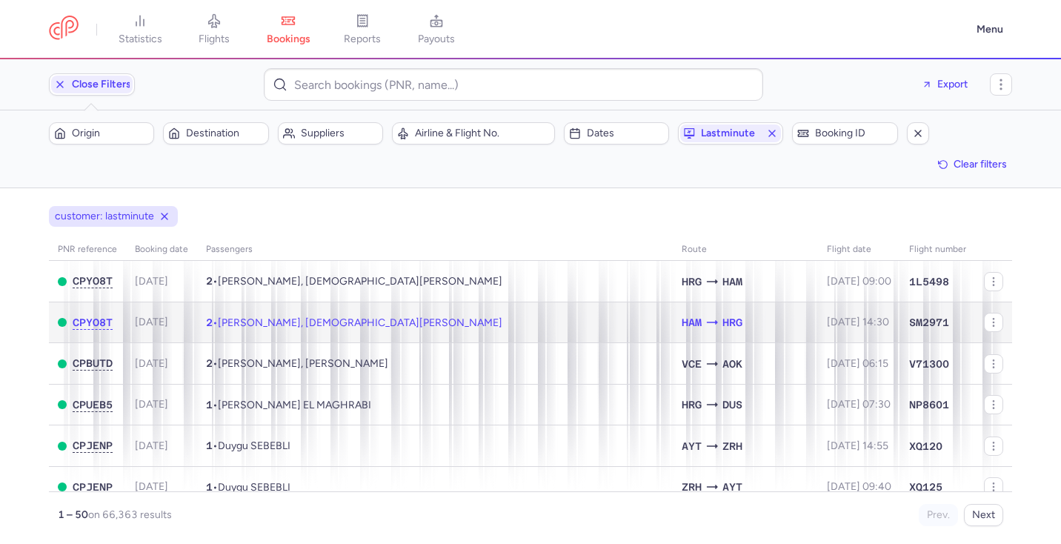
click at [522, 330] on td "2 • Natalie RAVE, Florentin Lucius RAVE" at bounding box center [435, 321] width 476 height 41
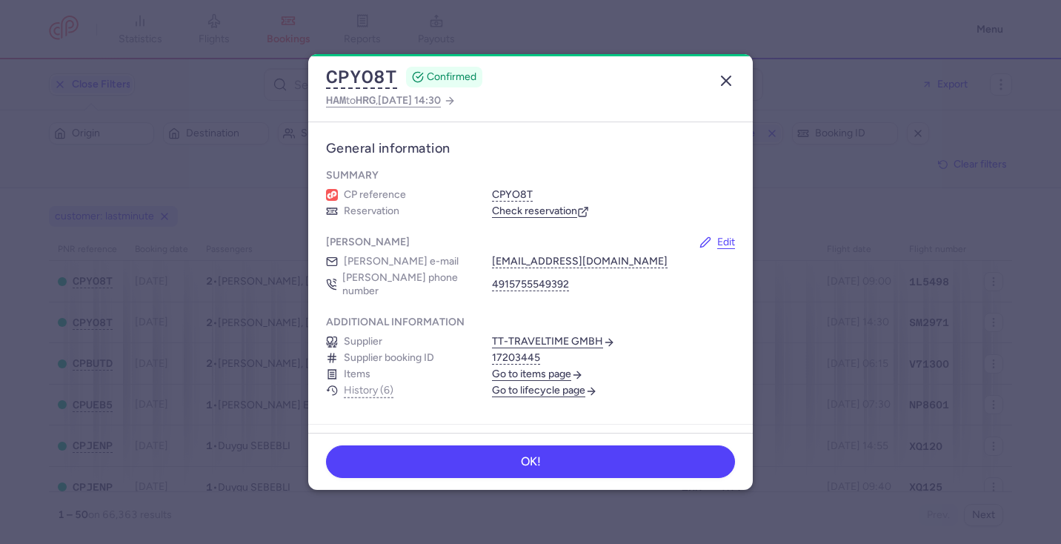
click at [727, 87] on icon "button" at bounding box center [726, 81] width 18 height 18
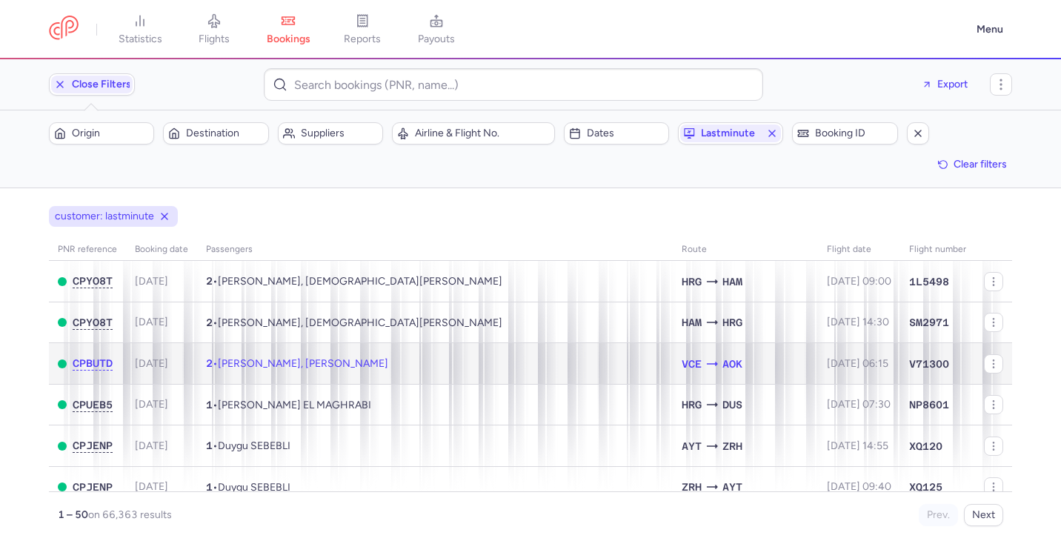
click at [535, 353] on td "2 • Piero BETTINI, Eddi BATTESTIN" at bounding box center [435, 363] width 476 height 41
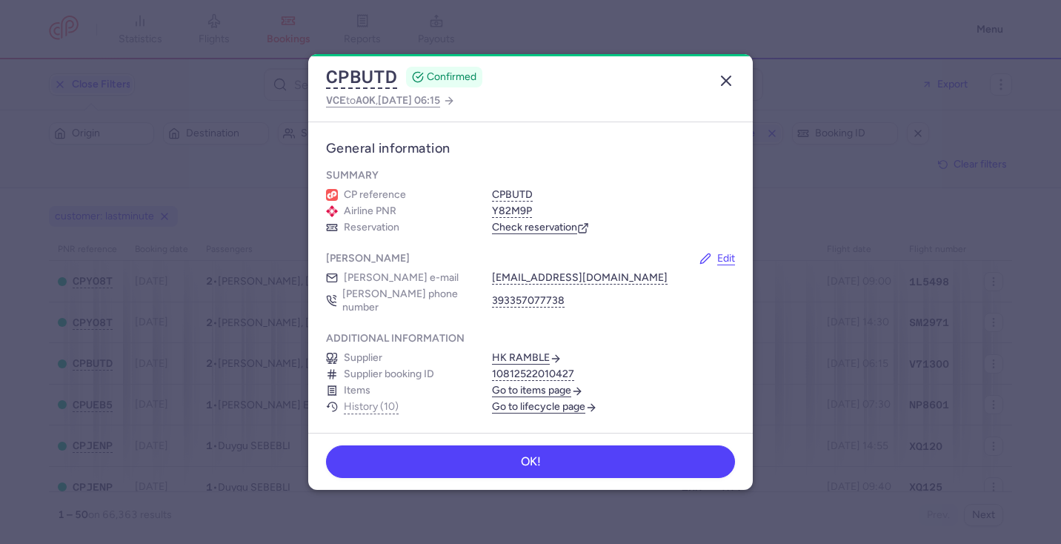
click at [728, 80] on icon "button" at bounding box center [726, 81] width 18 height 18
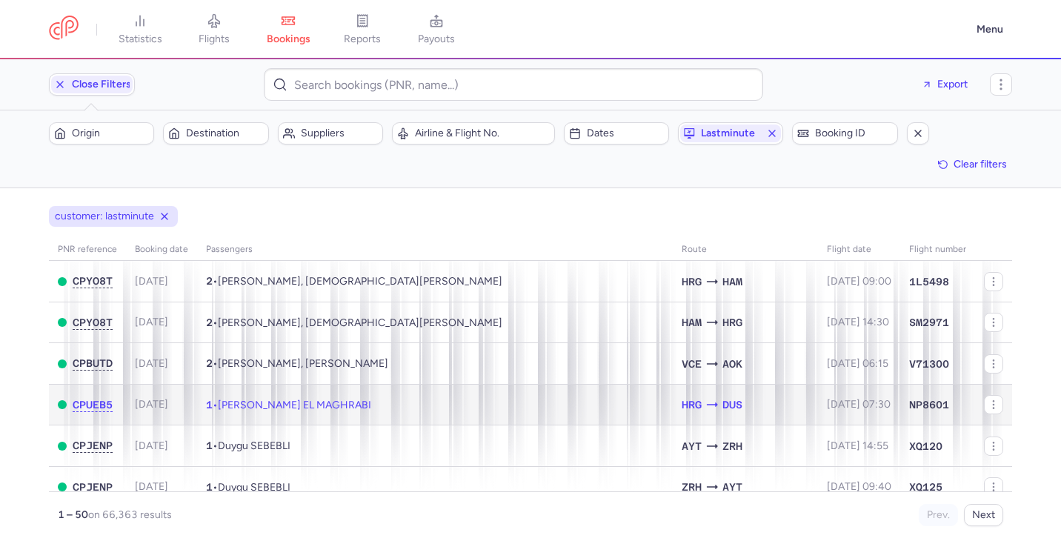
click at [524, 406] on td "1 • Bettina EL MAGHRABI" at bounding box center [435, 404] width 476 height 41
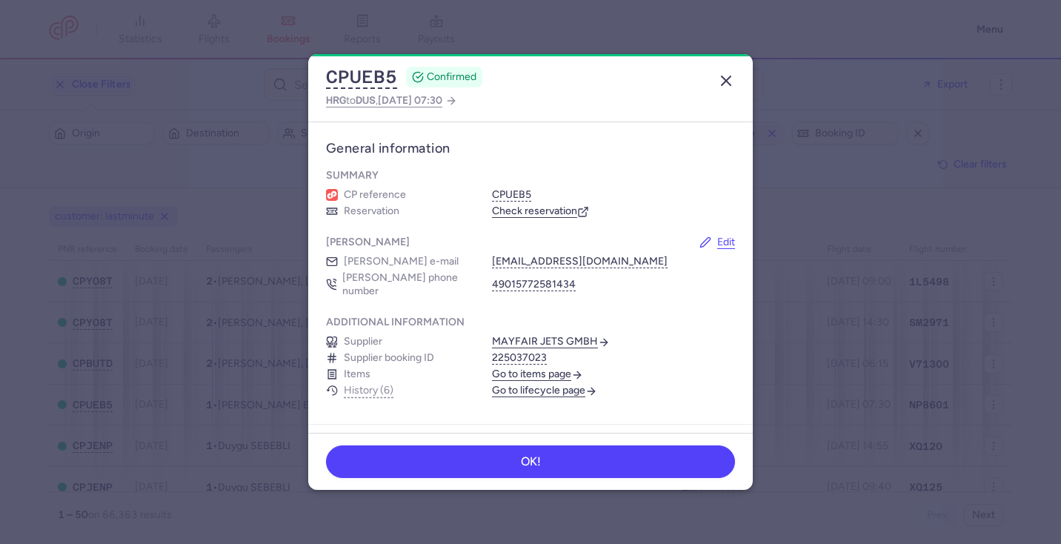
click at [727, 81] on icon "button" at bounding box center [726, 81] width 18 height 18
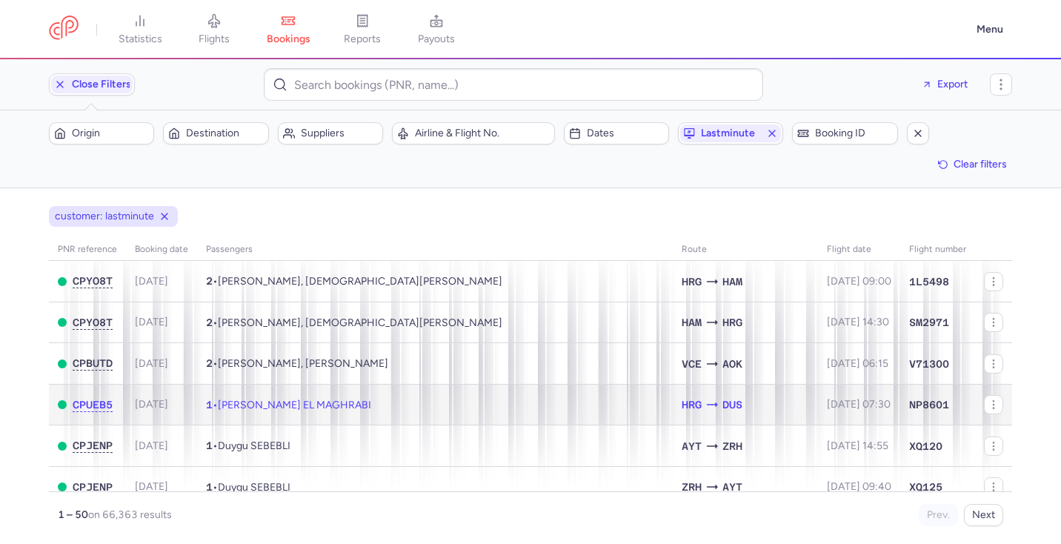
click at [470, 409] on td "1 • Bettina EL MAGHRABI" at bounding box center [435, 404] width 476 height 41
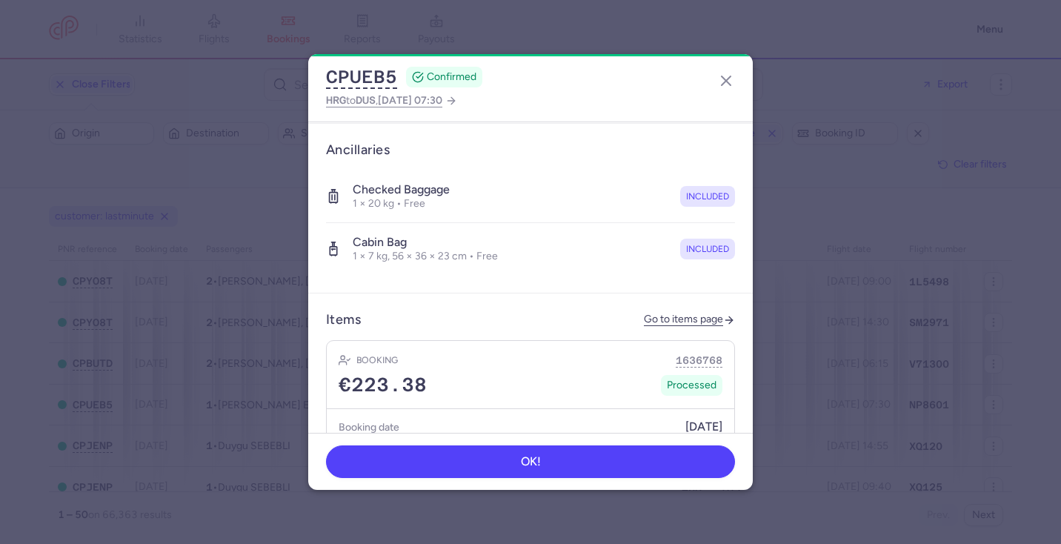
scroll to position [602, 0]
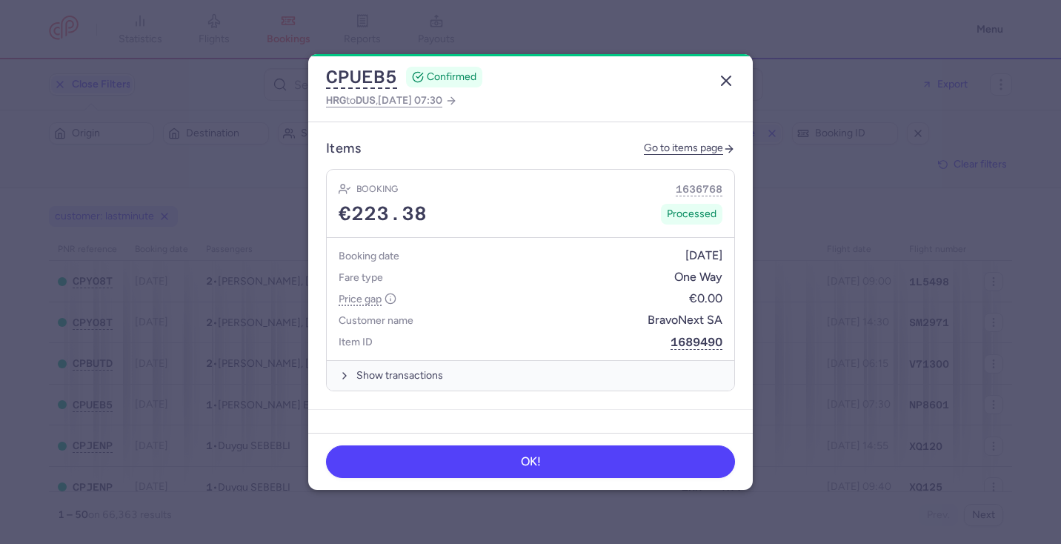
click at [721, 80] on icon "button" at bounding box center [726, 81] width 18 height 18
